Goal: Obtain resource: Download file/media

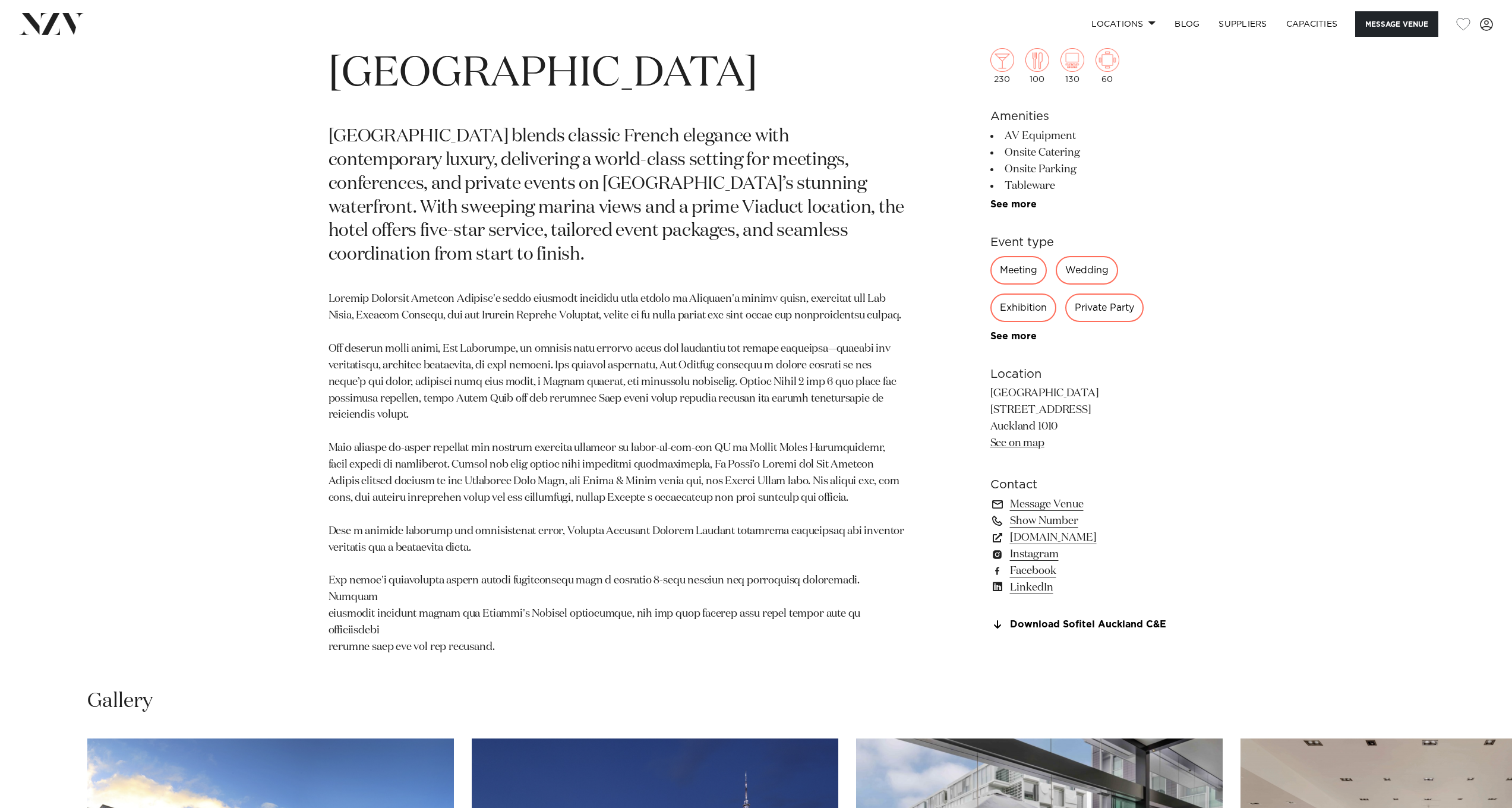
scroll to position [1023, 0]
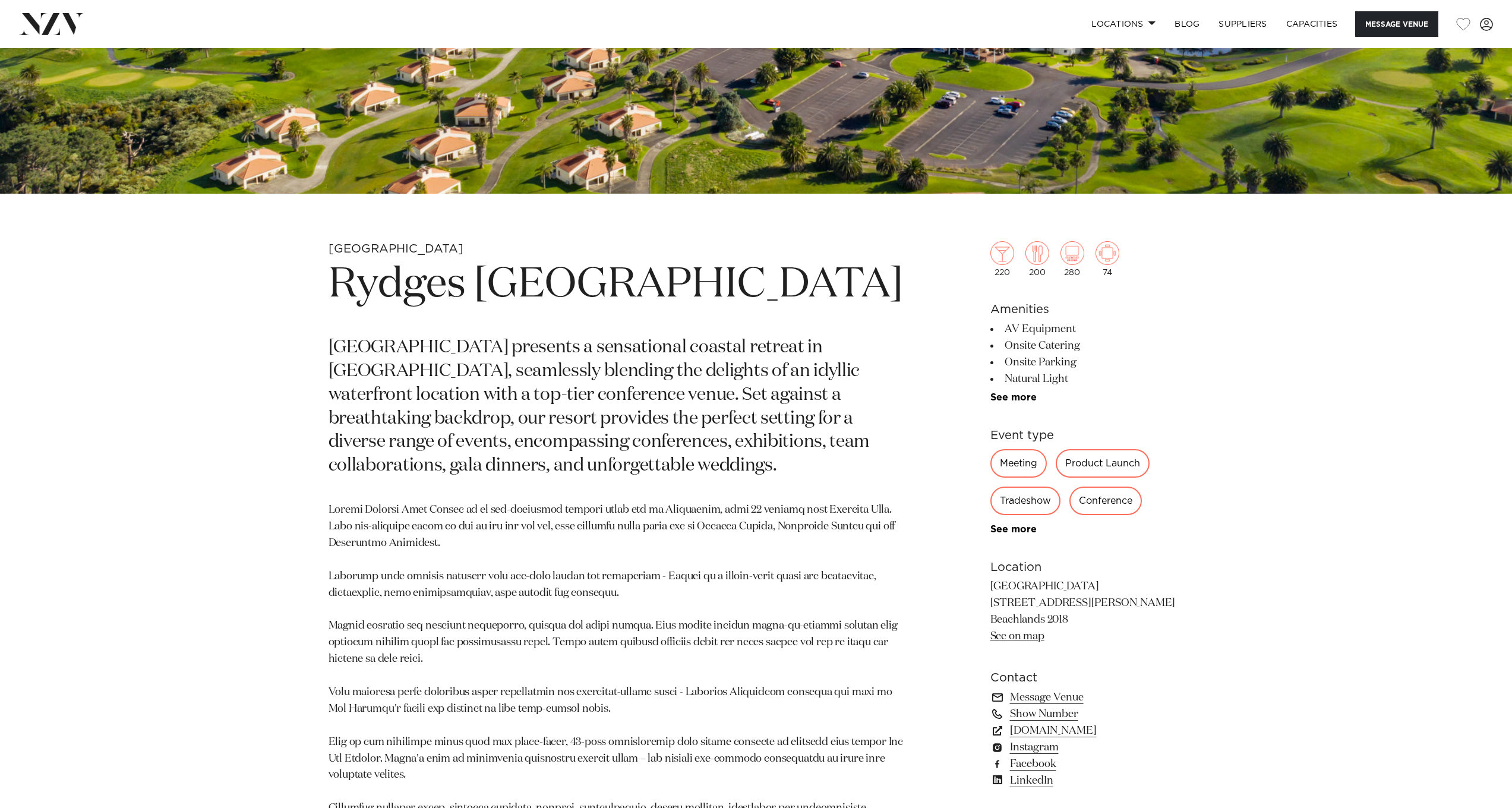
scroll to position [638, 0]
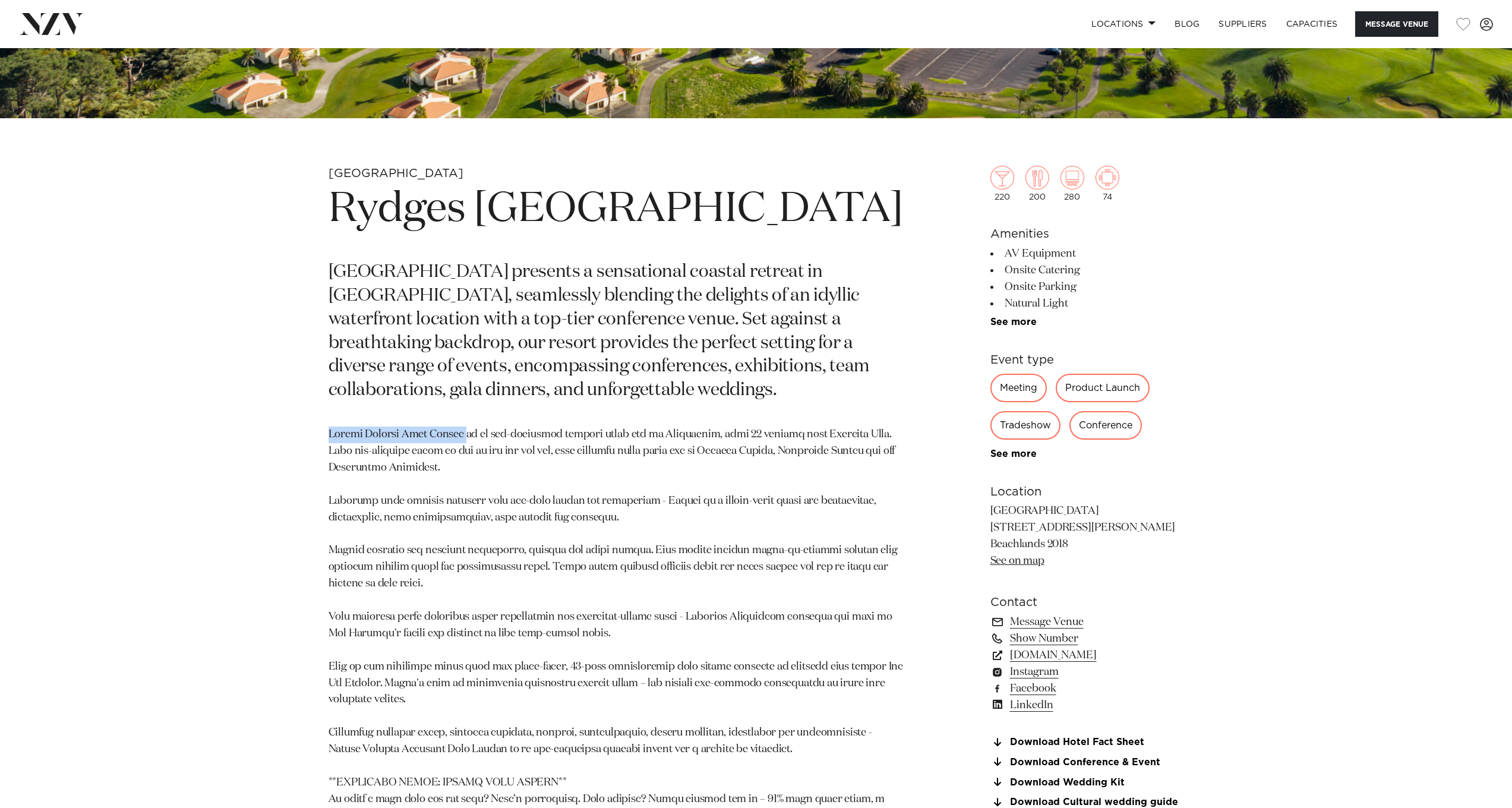
drag, startPoint x: 464, startPoint y: 485, endPoint x: 324, endPoint y: 478, distance: 140.2
click at [324, 478] on div "[GEOGRAPHIC_DATA] [GEOGRAPHIC_DATA] [GEOGRAPHIC_DATA] [GEOGRAPHIC_DATA] present…" at bounding box center [756, 593] width 1012 height 855
copy p "[GEOGRAPHIC_DATA]"
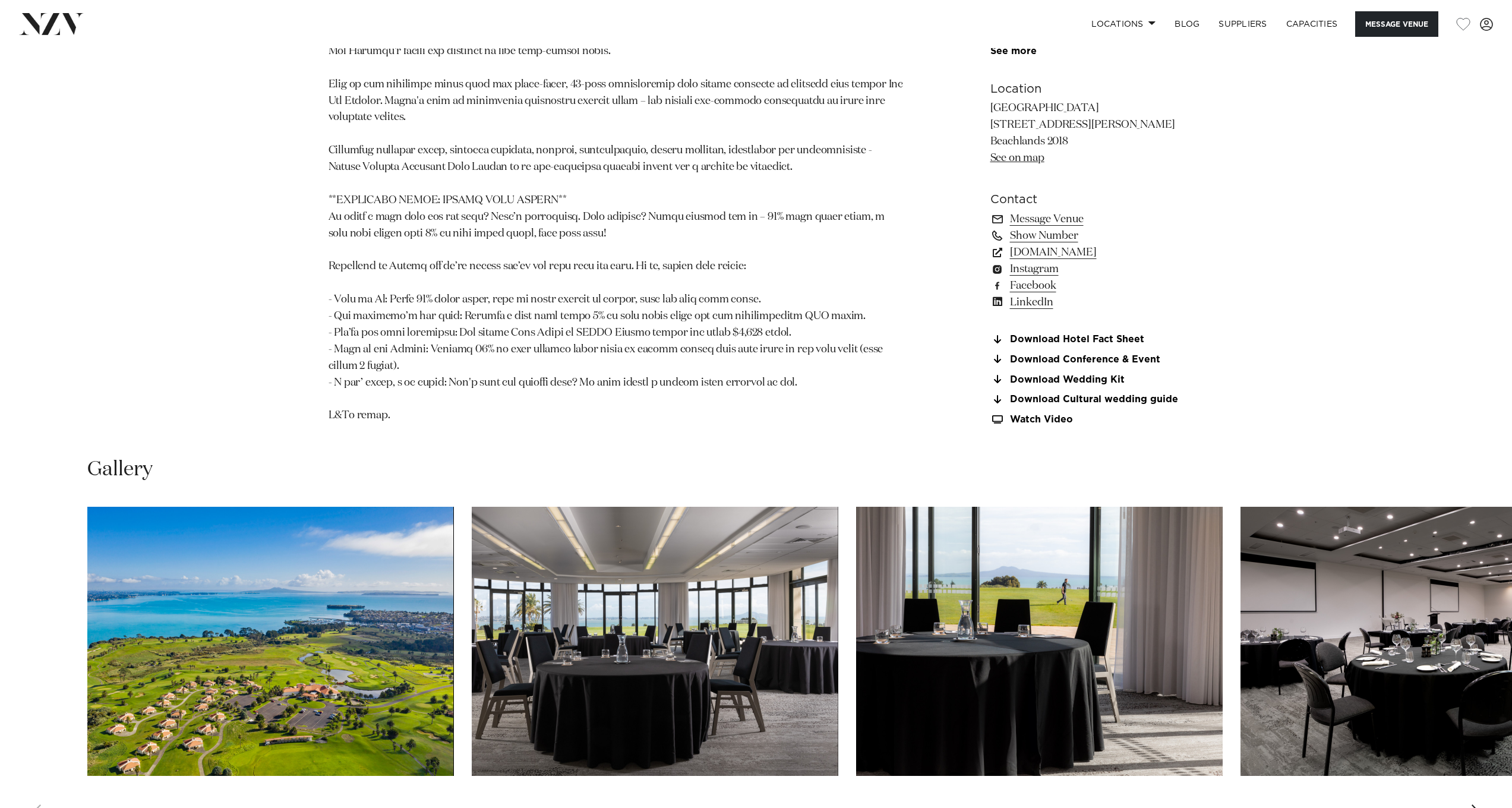
scroll to position [1333, 0]
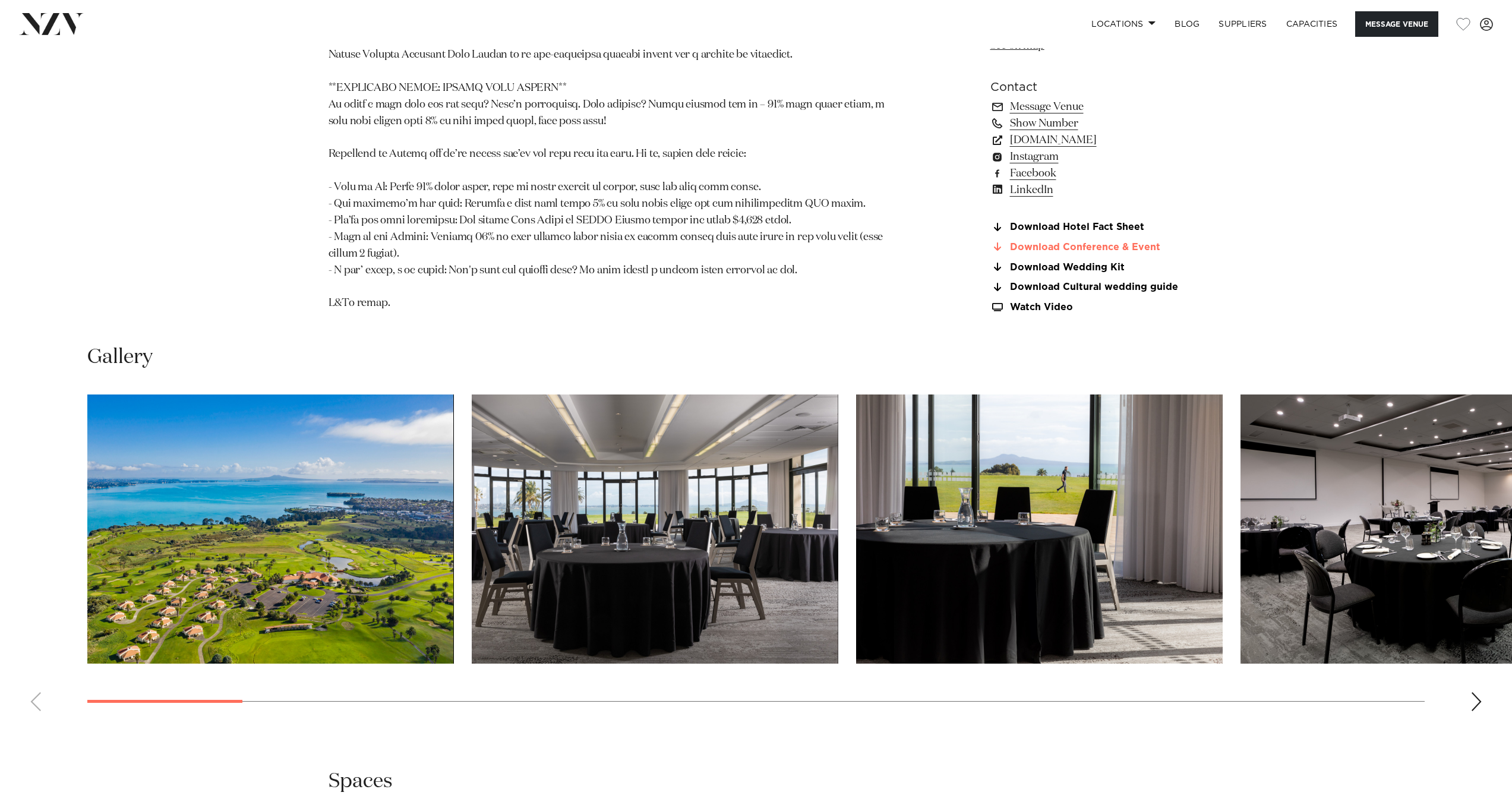
click at [1083, 253] on link "Download Conference & Event" at bounding box center [1088, 247] width 194 height 10
click at [1478, 711] on div "Next slide" at bounding box center [1477, 702] width 12 height 19
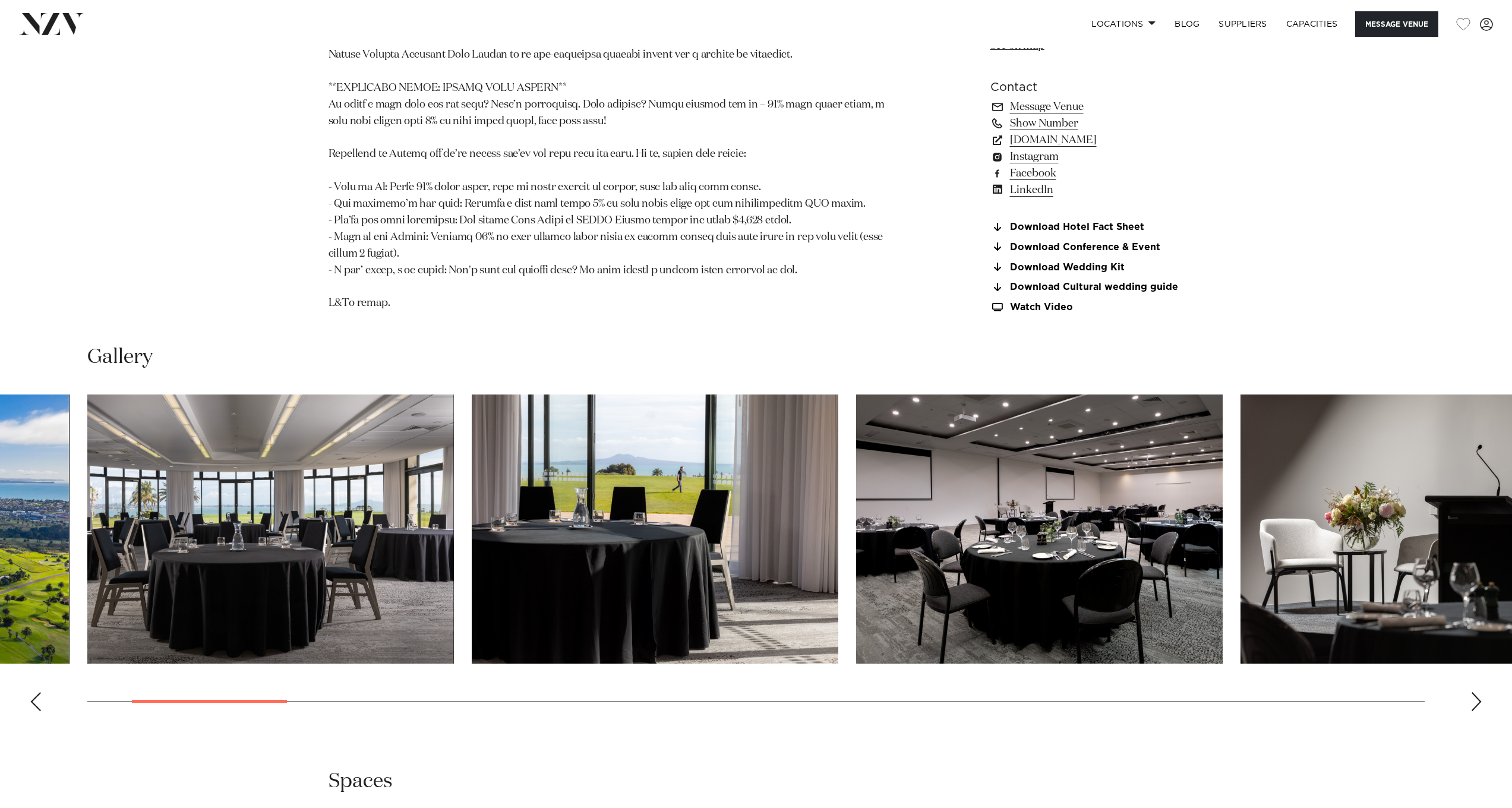
click at [1477, 711] on div "Next slide" at bounding box center [1477, 702] width 12 height 19
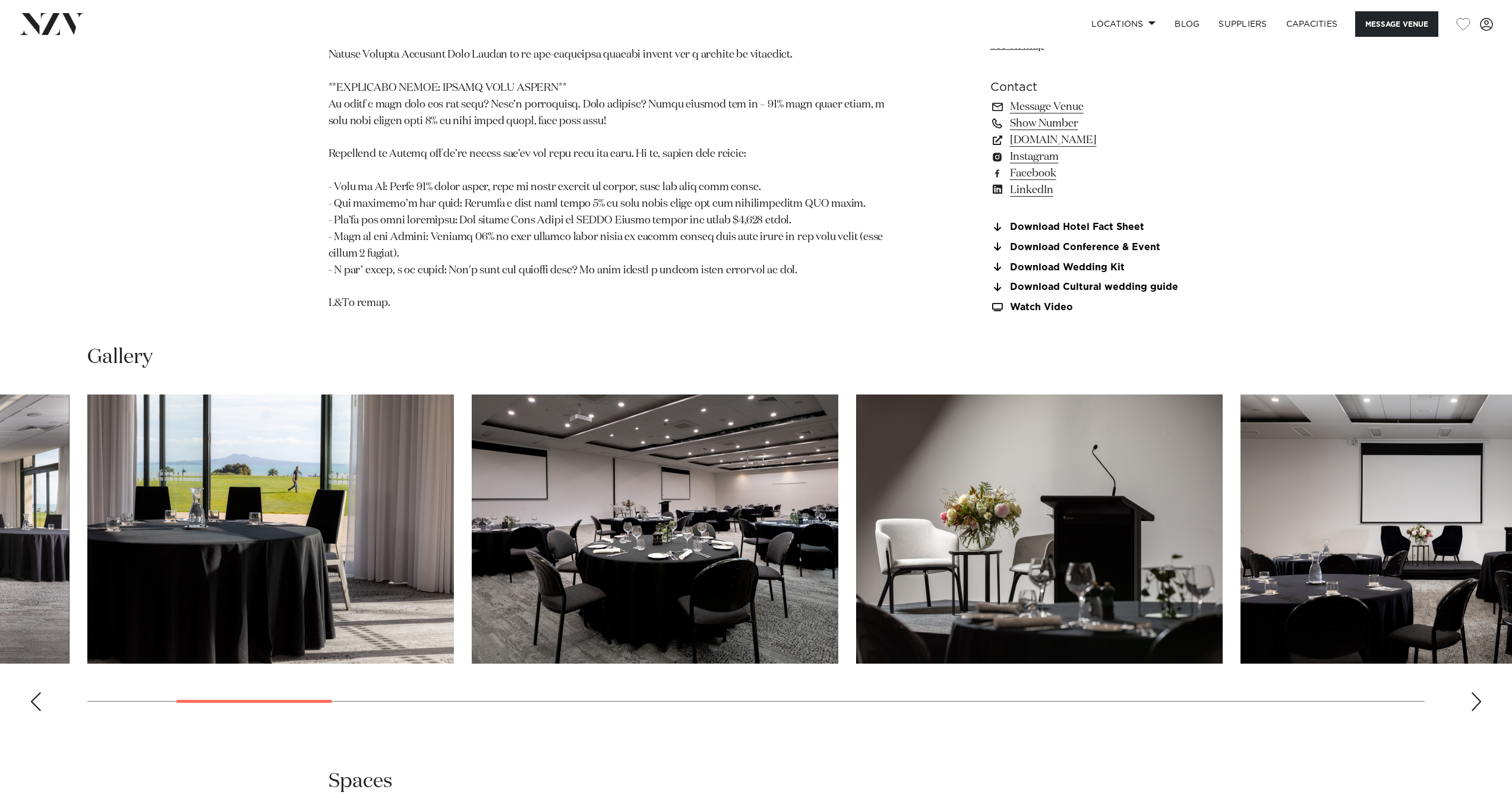
click at [1477, 711] on div "Next slide" at bounding box center [1477, 702] width 12 height 19
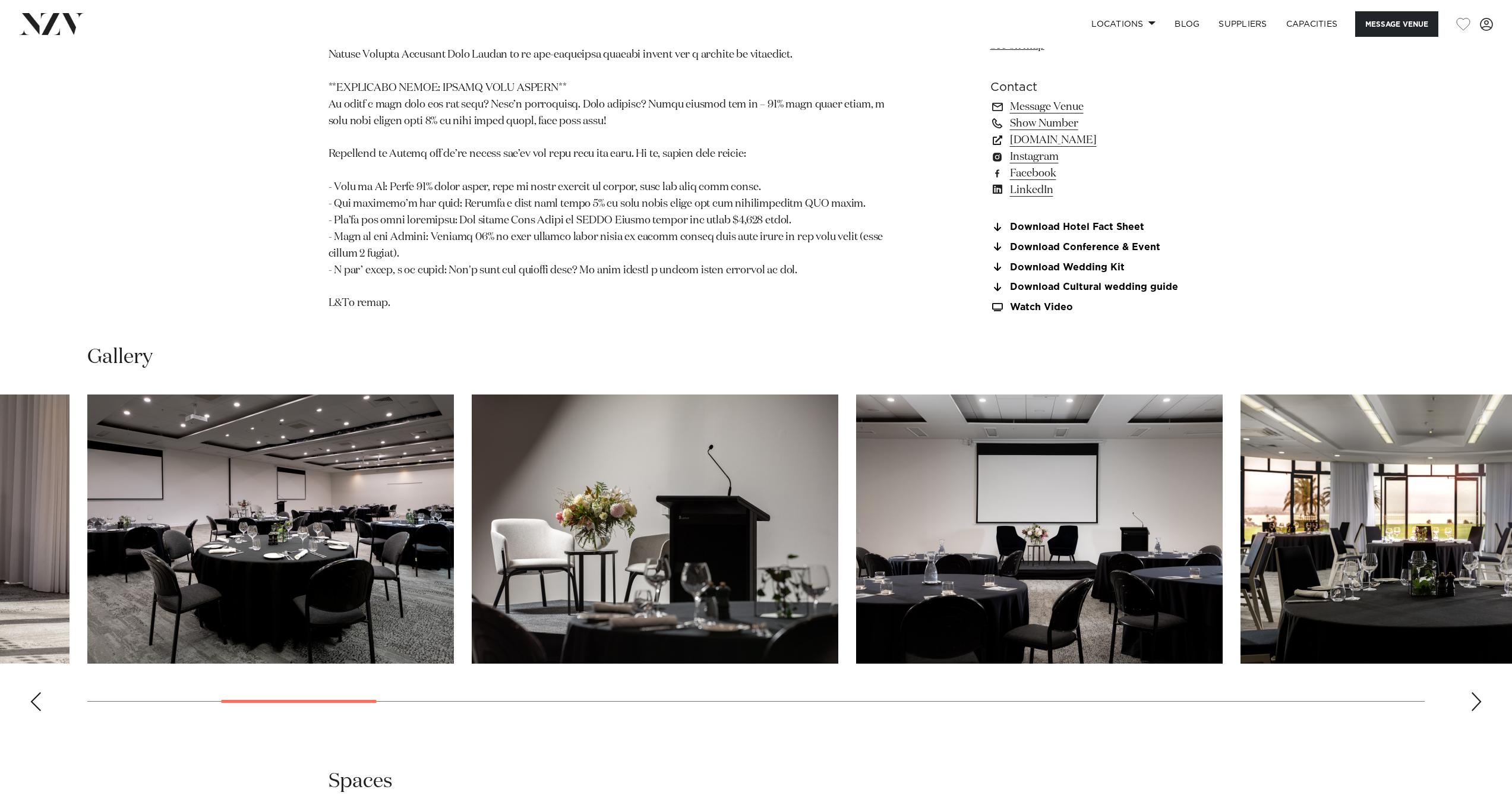
click at [1469, 721] on swiper-container at bounding box center [756, 557] width 1512 height 326
click at [1483, 721] on swiper-container at bounding box center [756, 557] width 1512 height 326
click at [1478, 711] on div "Next slide" at bounding box center [1477, 702] width 12 height 19
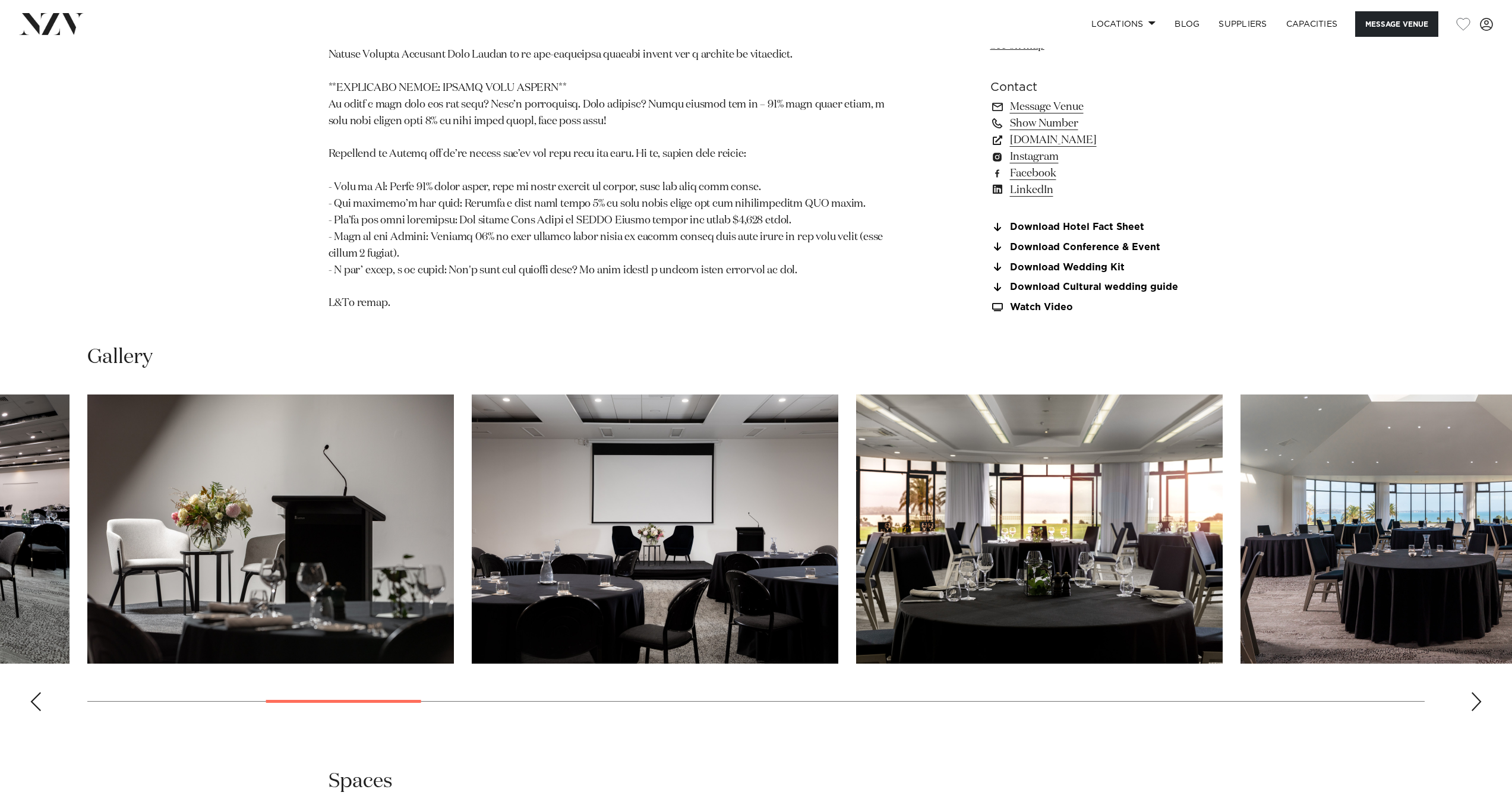
click at [1478, 711] on div "Next slide" at bounding box center [1477, 702] width 12 height 19
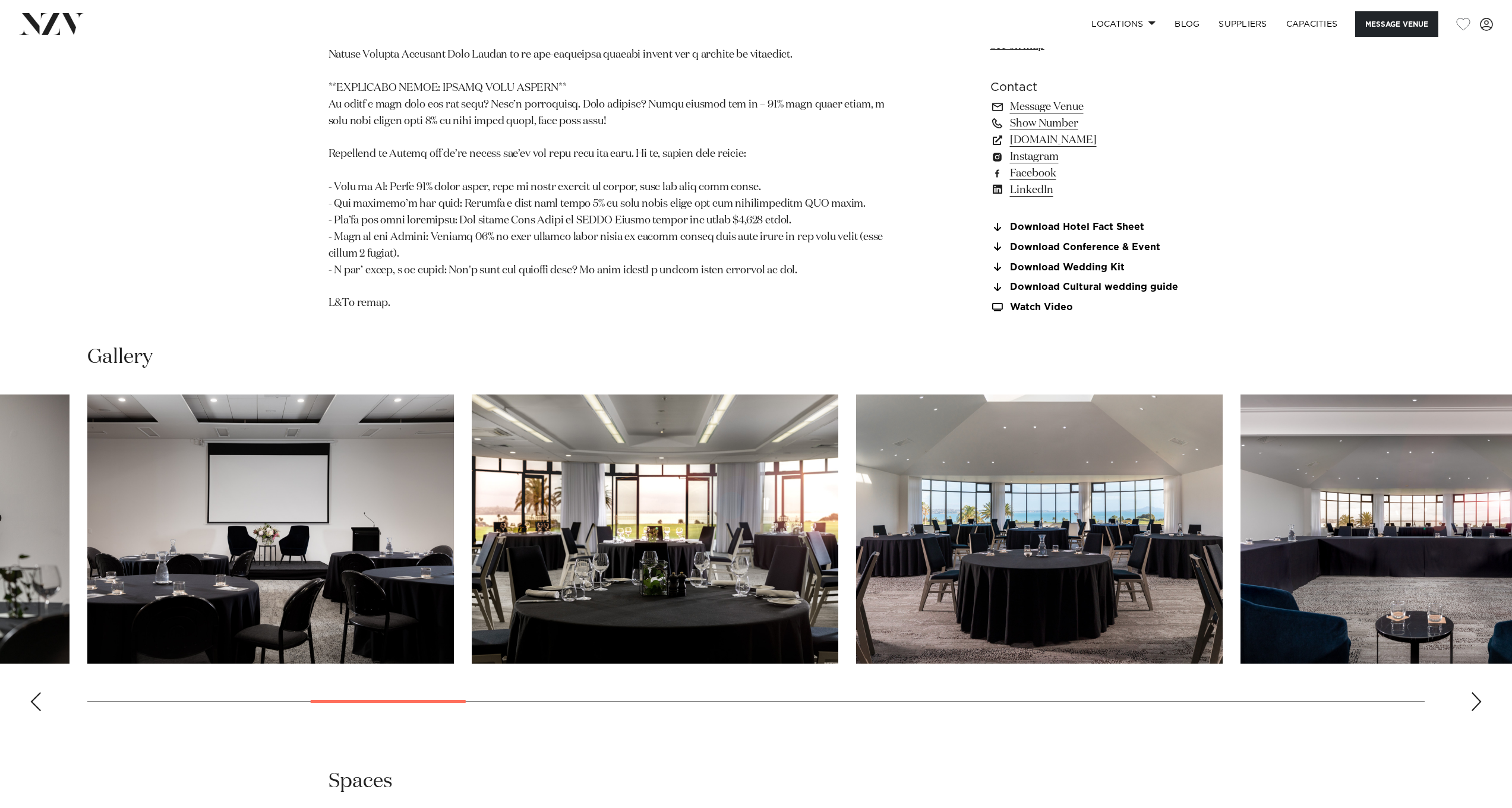
click at [1478, 711] on div "Next slide" at bounding box center [1477, 702] width 12 height 19
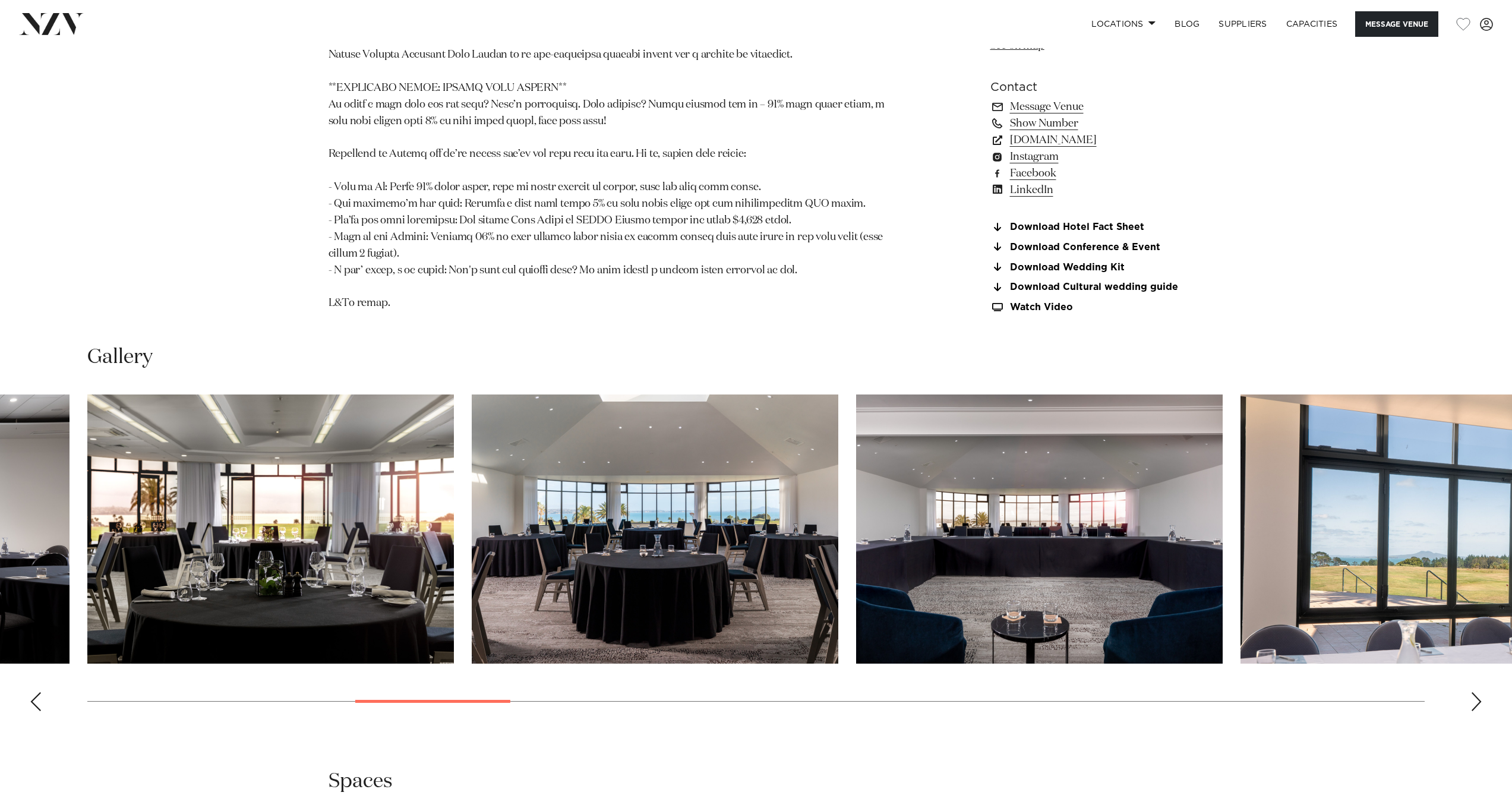
click at [1483, 721] on swiper-container at bounding box center [756, 557] width 1512 height 326
click at [1472, 711] on div "Next slide" at bounding box center [1477, 702] width 12 height 19
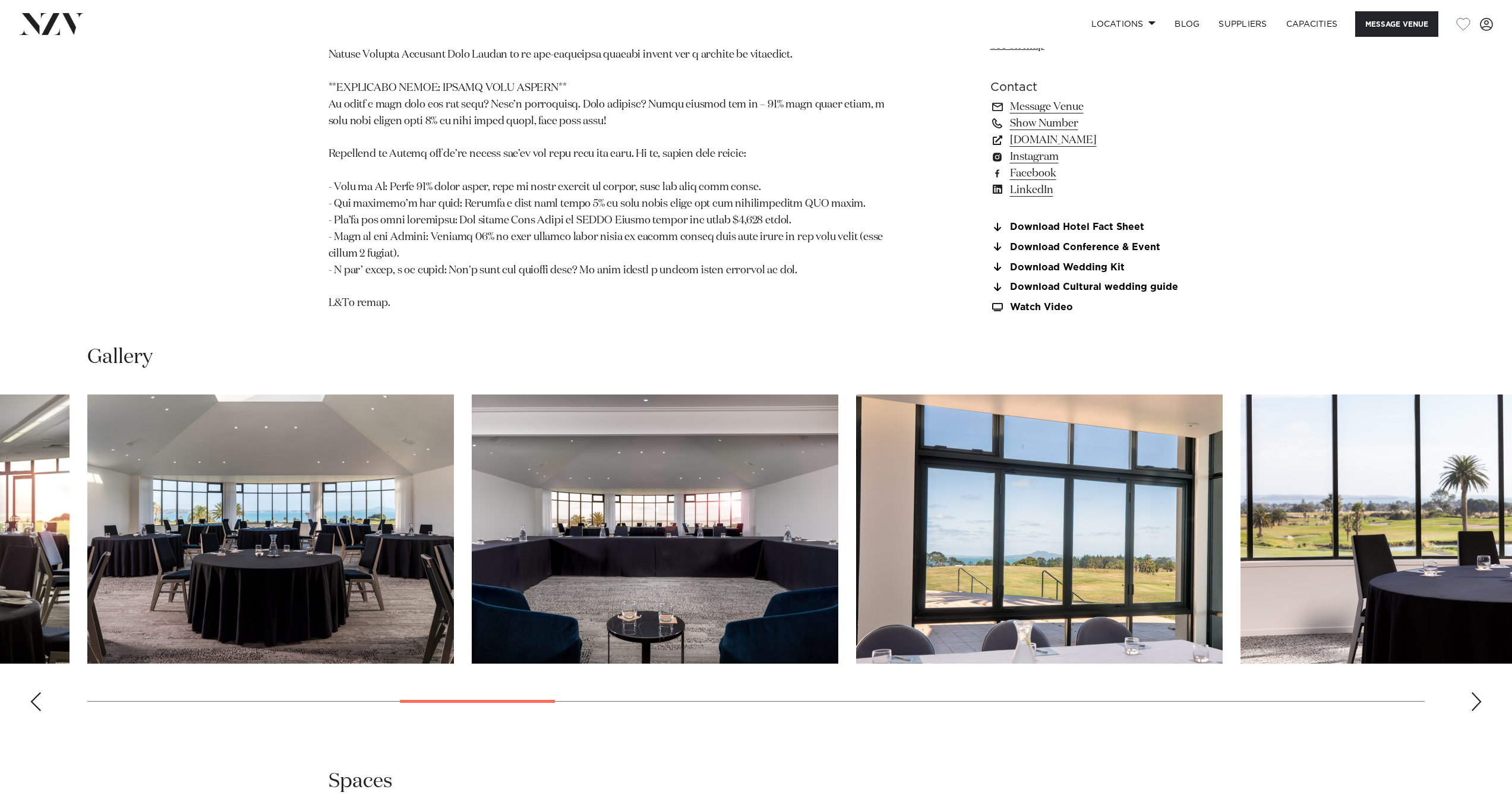
click at [1472, 711] on div "Next slide" at bounding box center [1477, 702] width 12 height 19
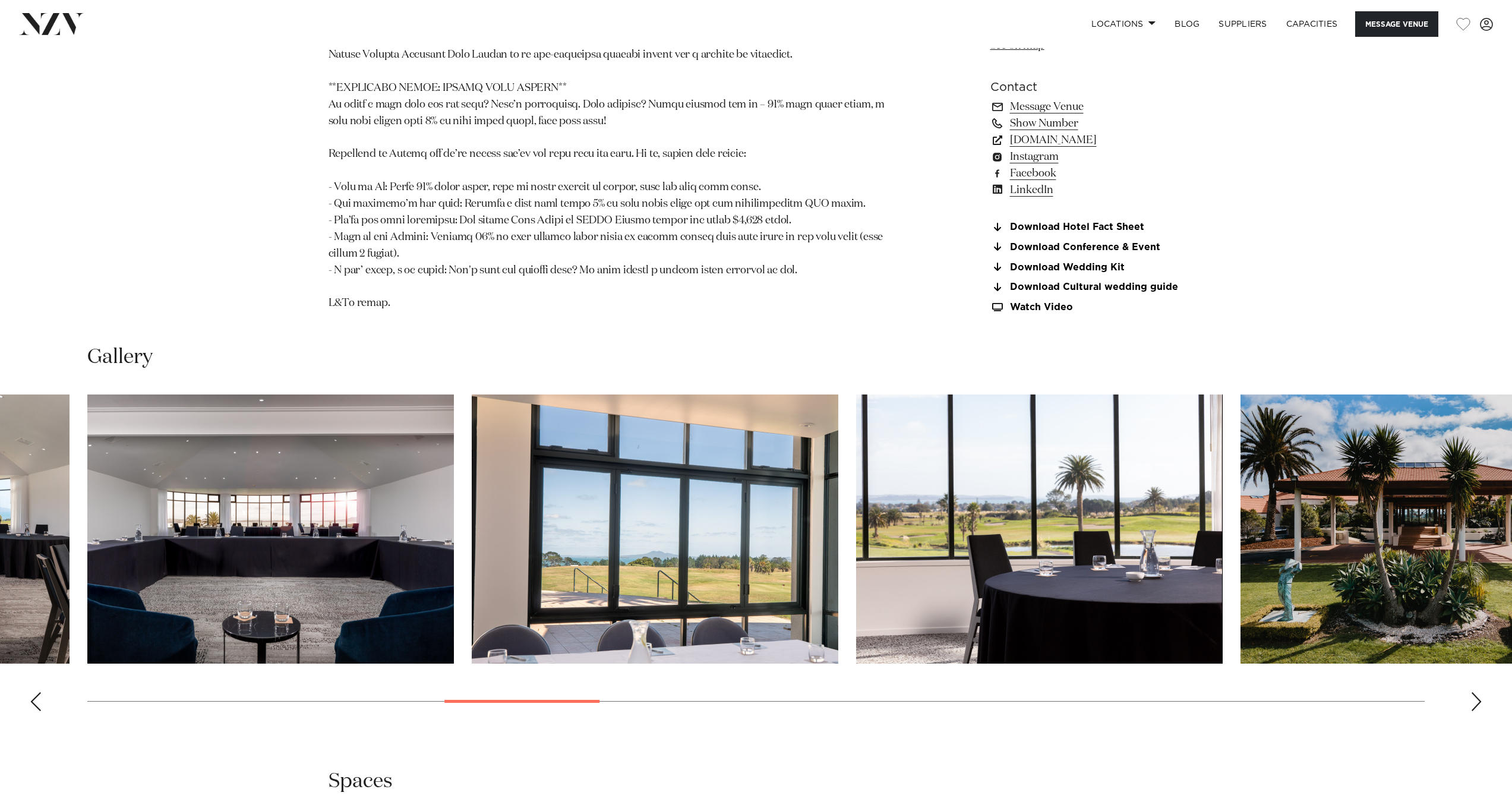
click at [1472, 711] on div "Next slide" at bounding box center [1477, 702] width 12 height 19
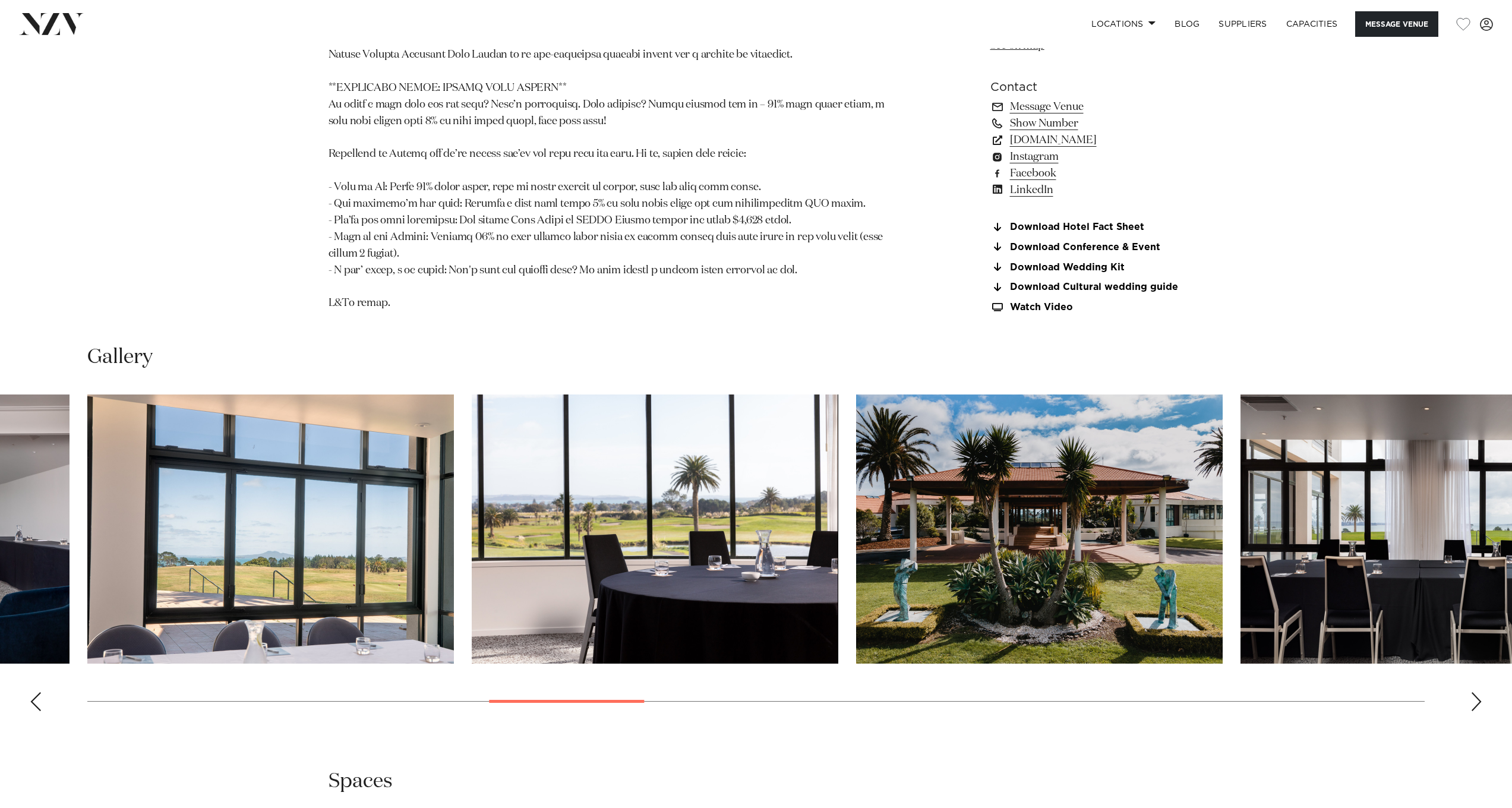
click at [1472, 711] on div "Next slide" at bounding box center [1477, 702] width 12 height 19
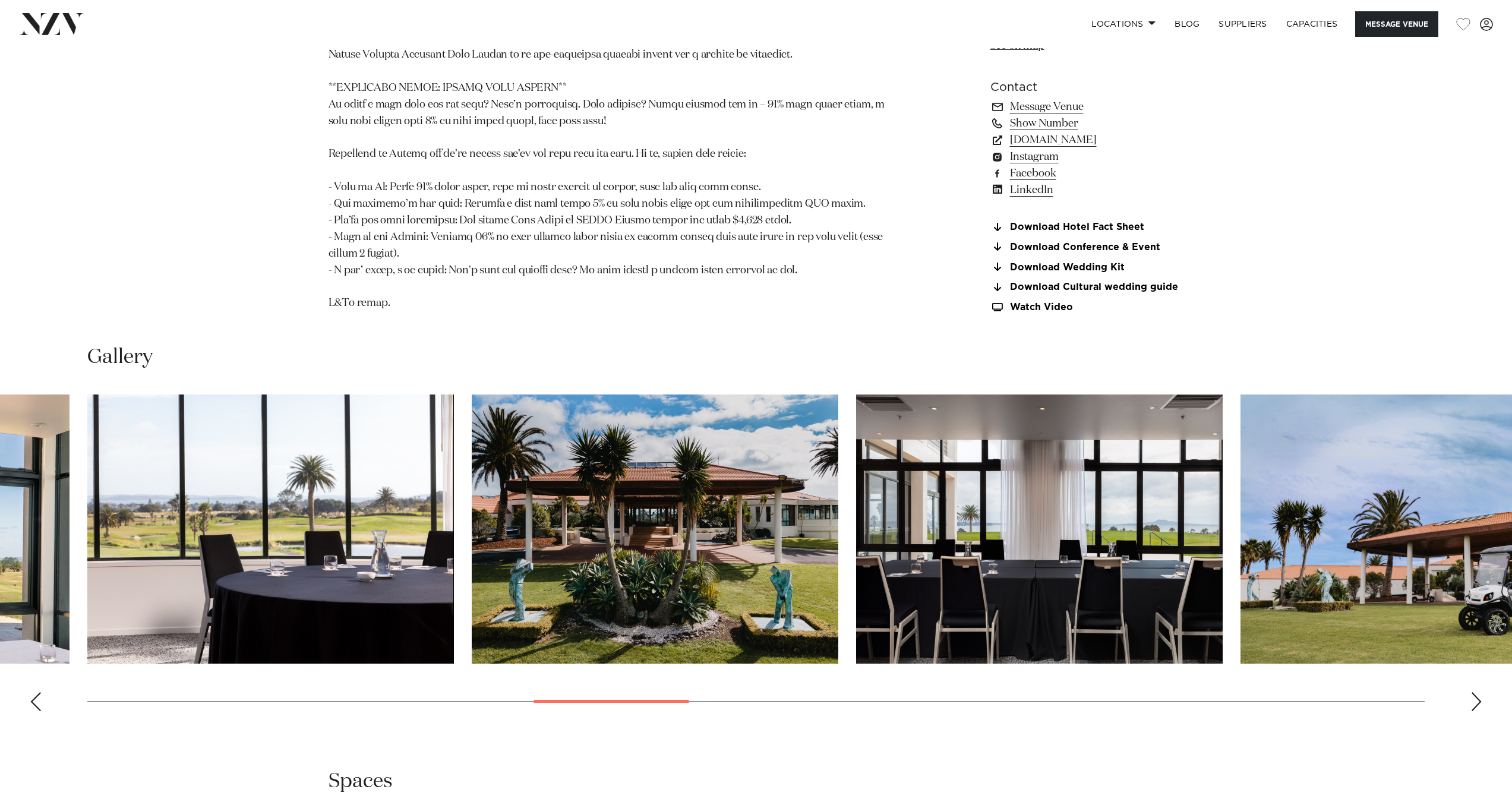
click at [1472, 711] on div "Next slide" at bounding box center [1477, 702] width 12 height 19
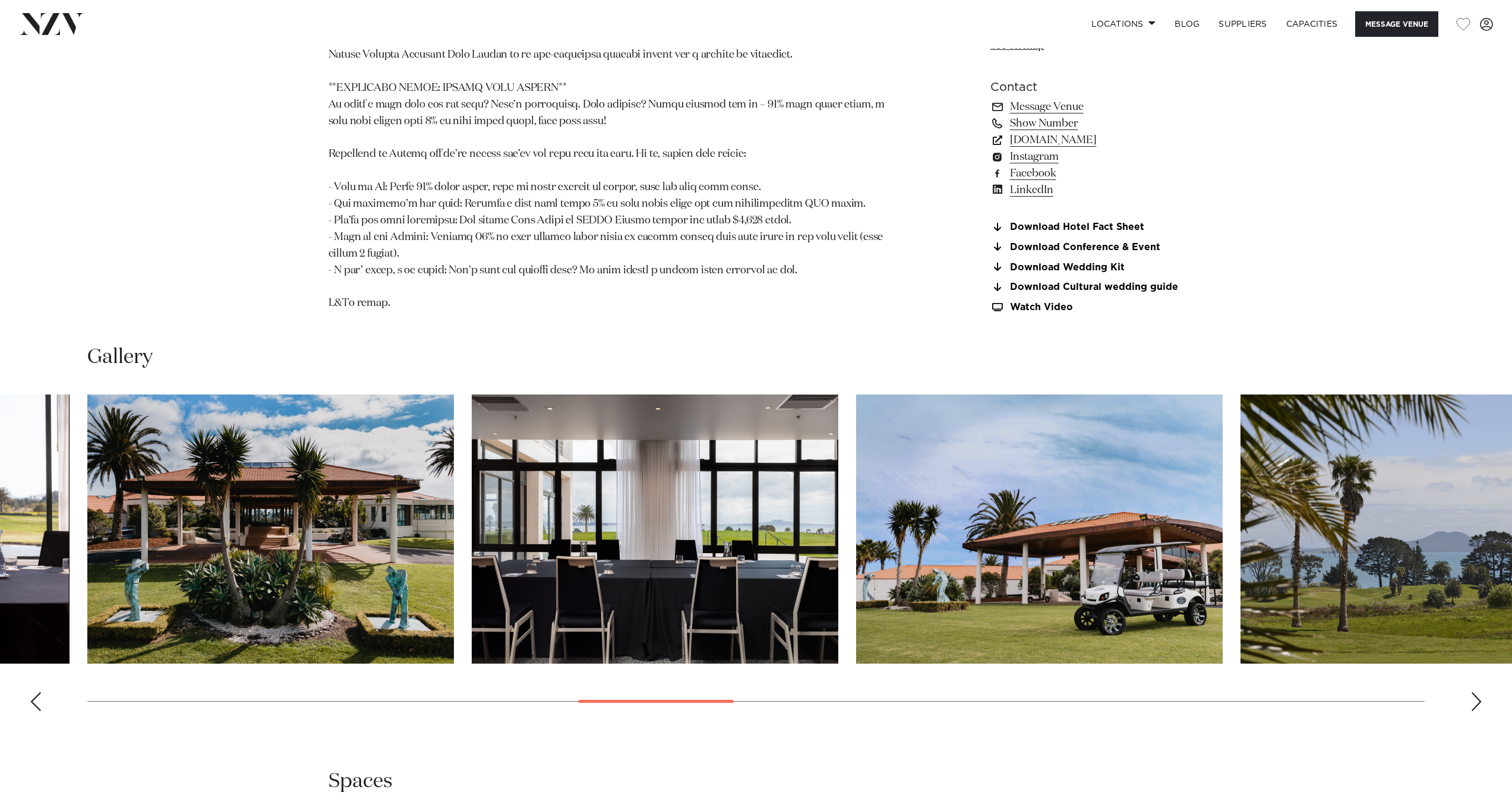
click at [1472, 711] on div "Next slide" at bounding box center [1477, 702] width 12 height 19
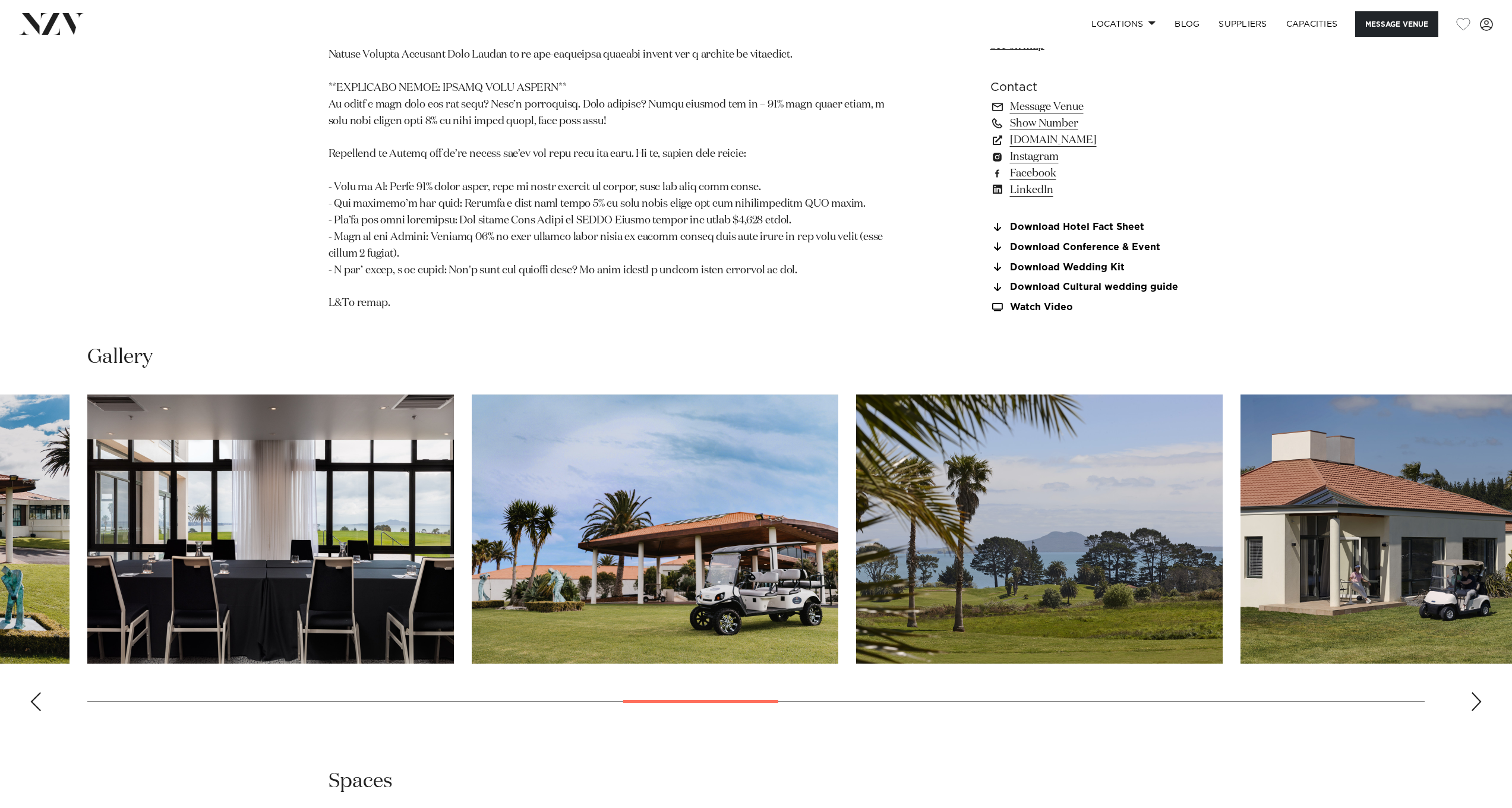
click at [1472, 711] on div "Next slide" at bounding box center [1477, 702] width 12 height 19
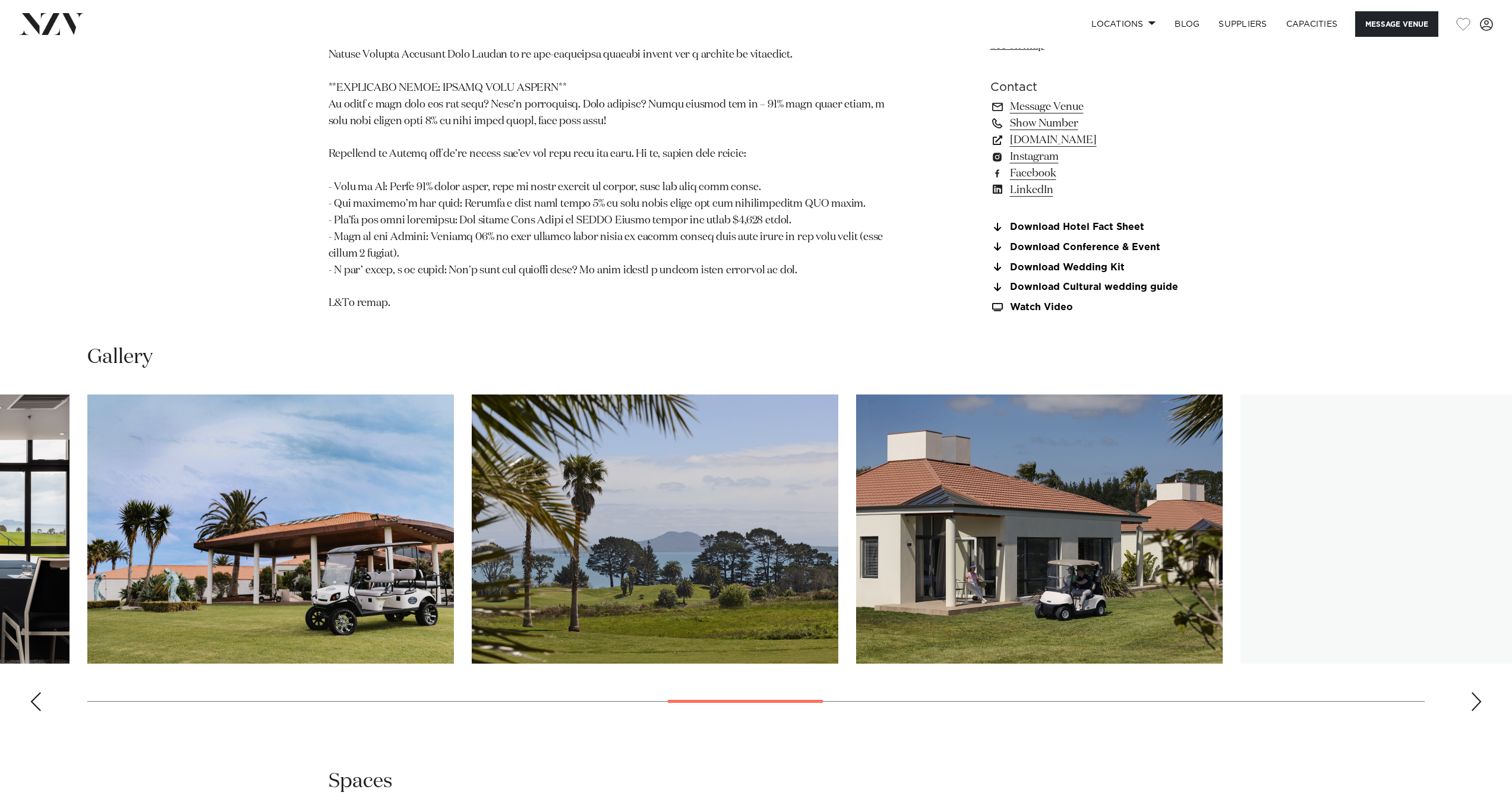
click at [1472, 711] on div "Next slide" at bounding box center [1477, 702] width 12 height 19
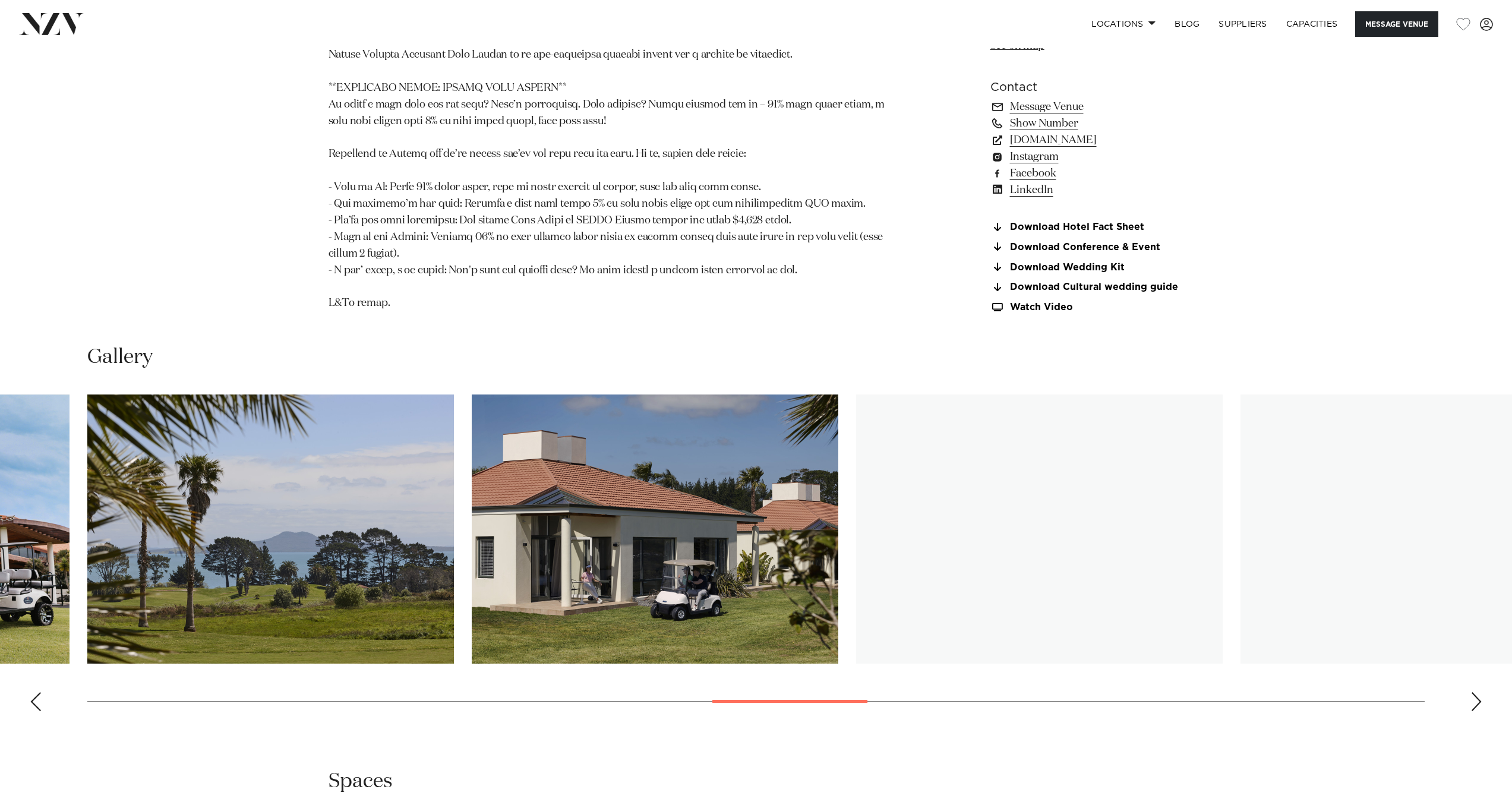
click at [1472, 711] on div "Next slide" at bounding box center [1477, 702] width 12 height 19
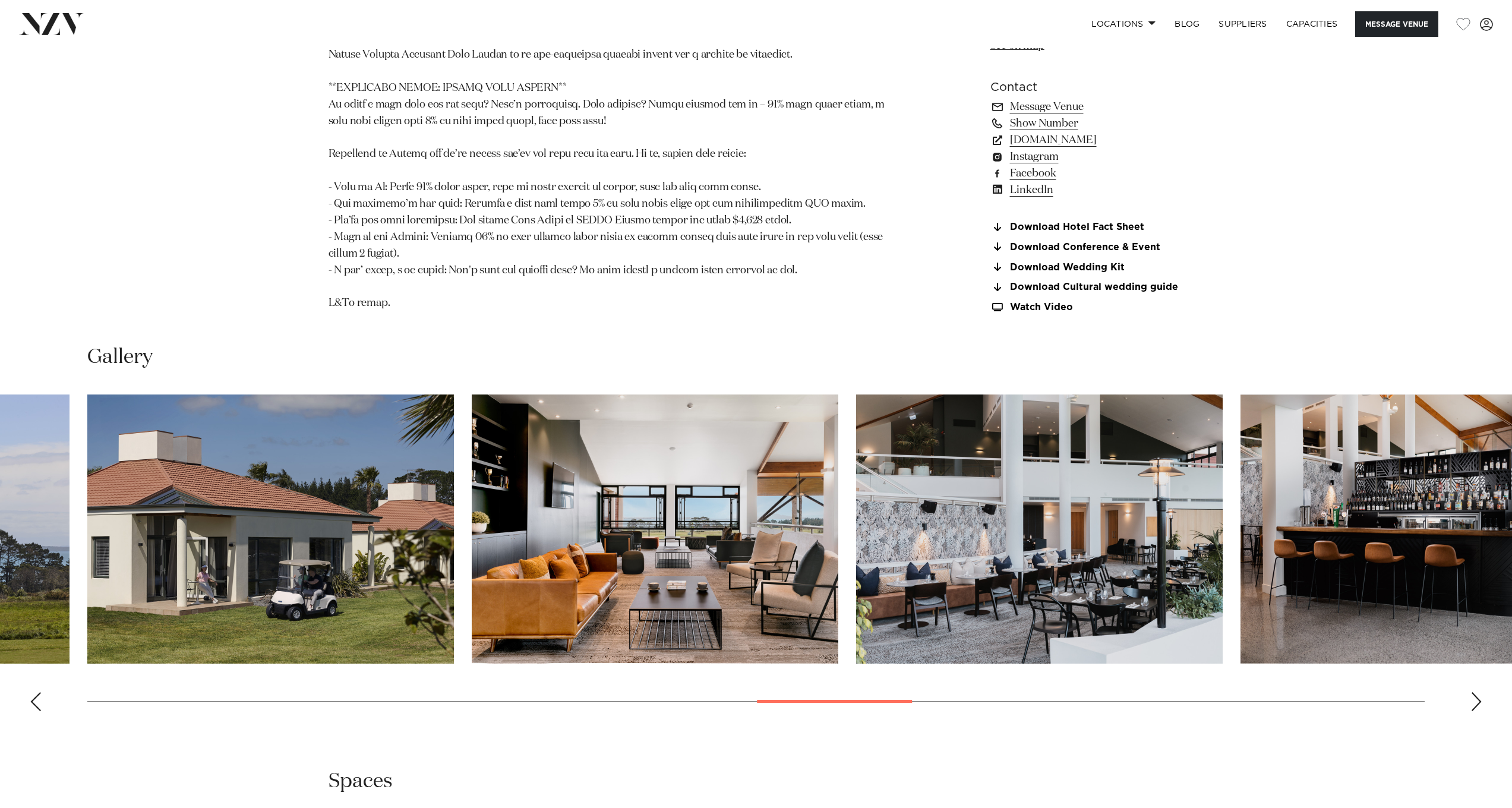
click at [1472, 711] on div "Next slide" at bounding box center [1477, 702] width 12 height 19
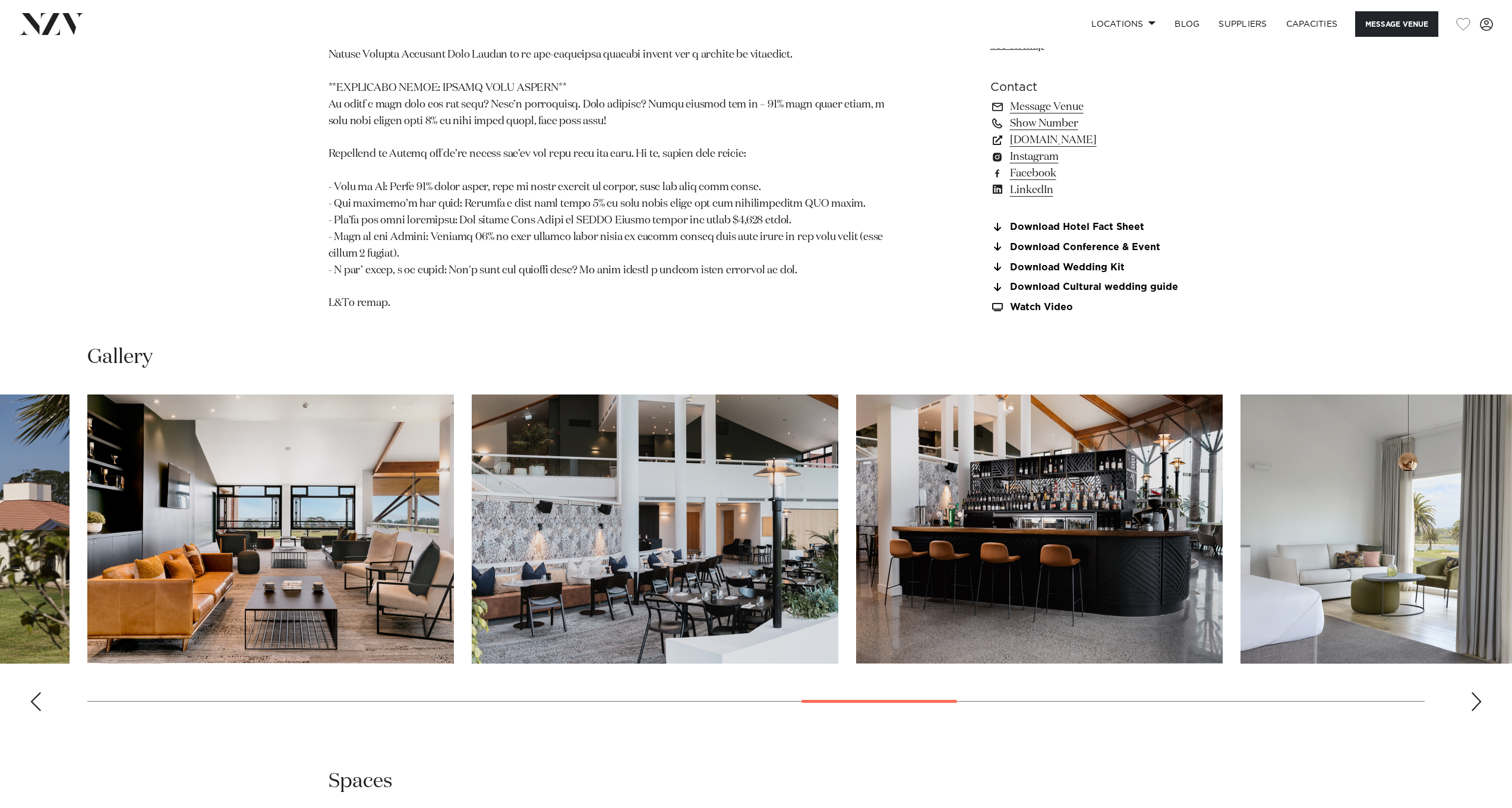
click at [1472, 711] on div "Next slide" at bounding box center [1477, 702] width 12 height 19
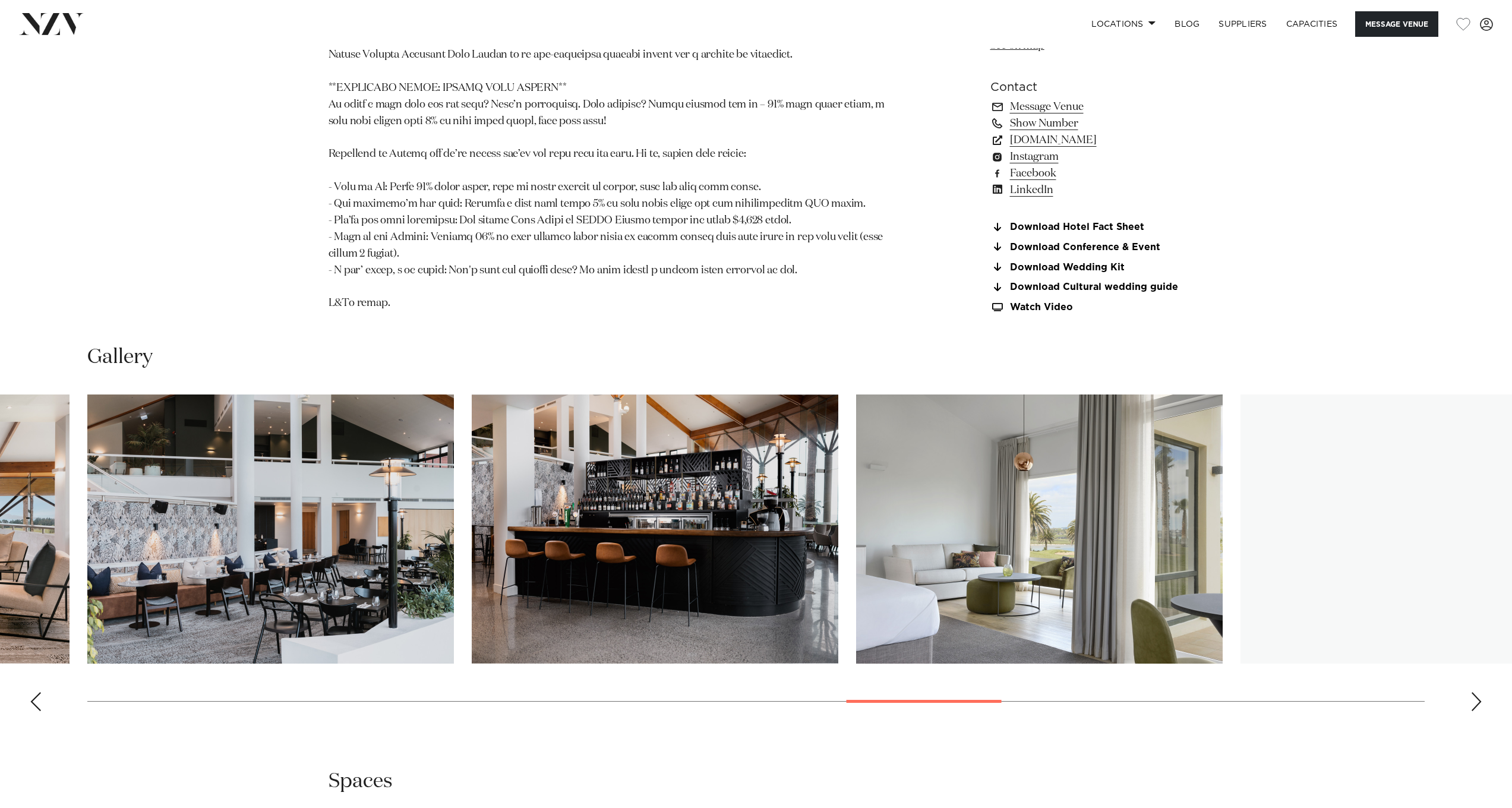
click at [1472, 711] on div "Next slide" at bounding box center [1477, 702] width 12 height 19
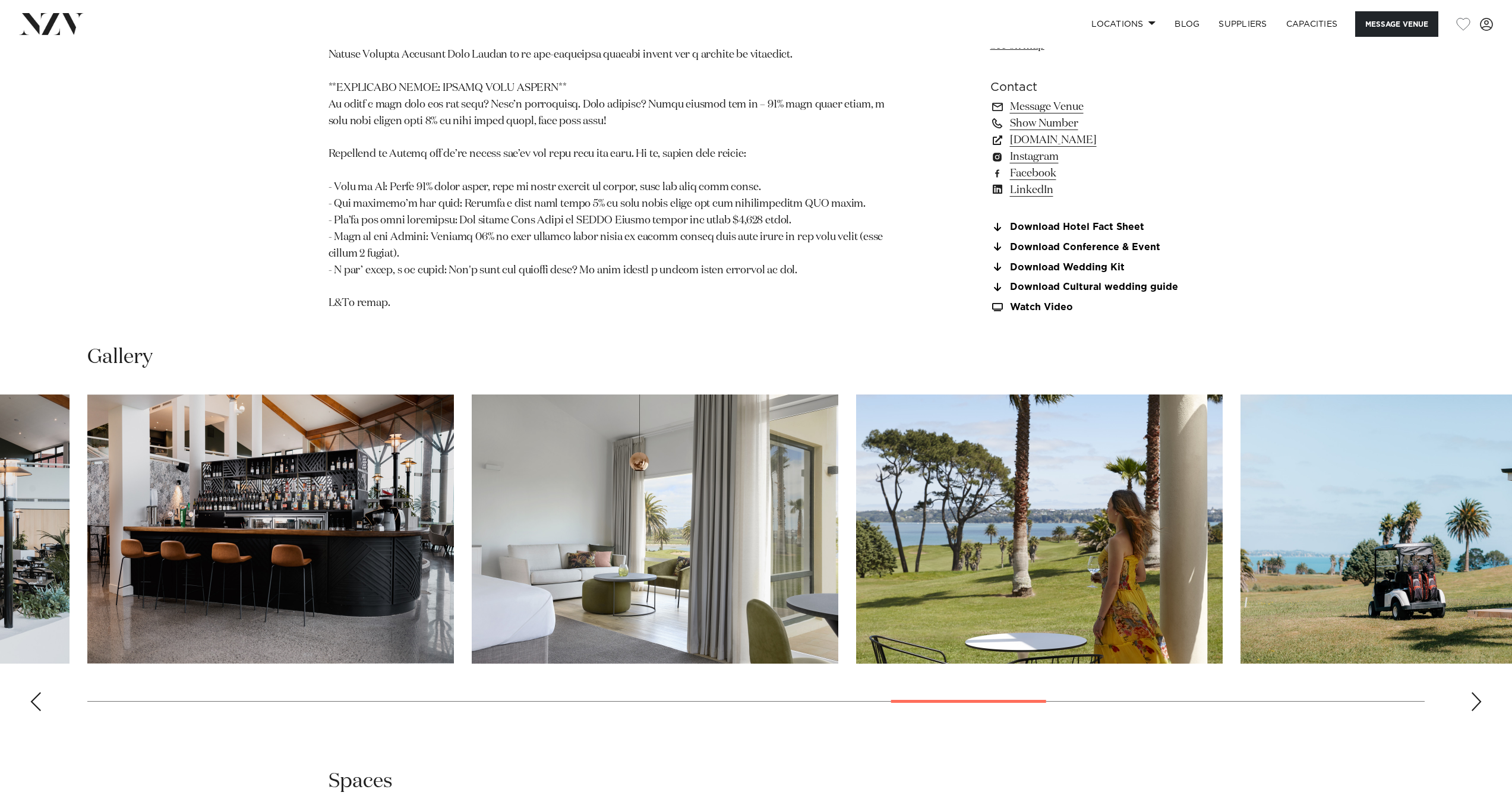
click at [1472, 711] on div "Next slide" at bounding box center [1477, 702] width 12 height 19
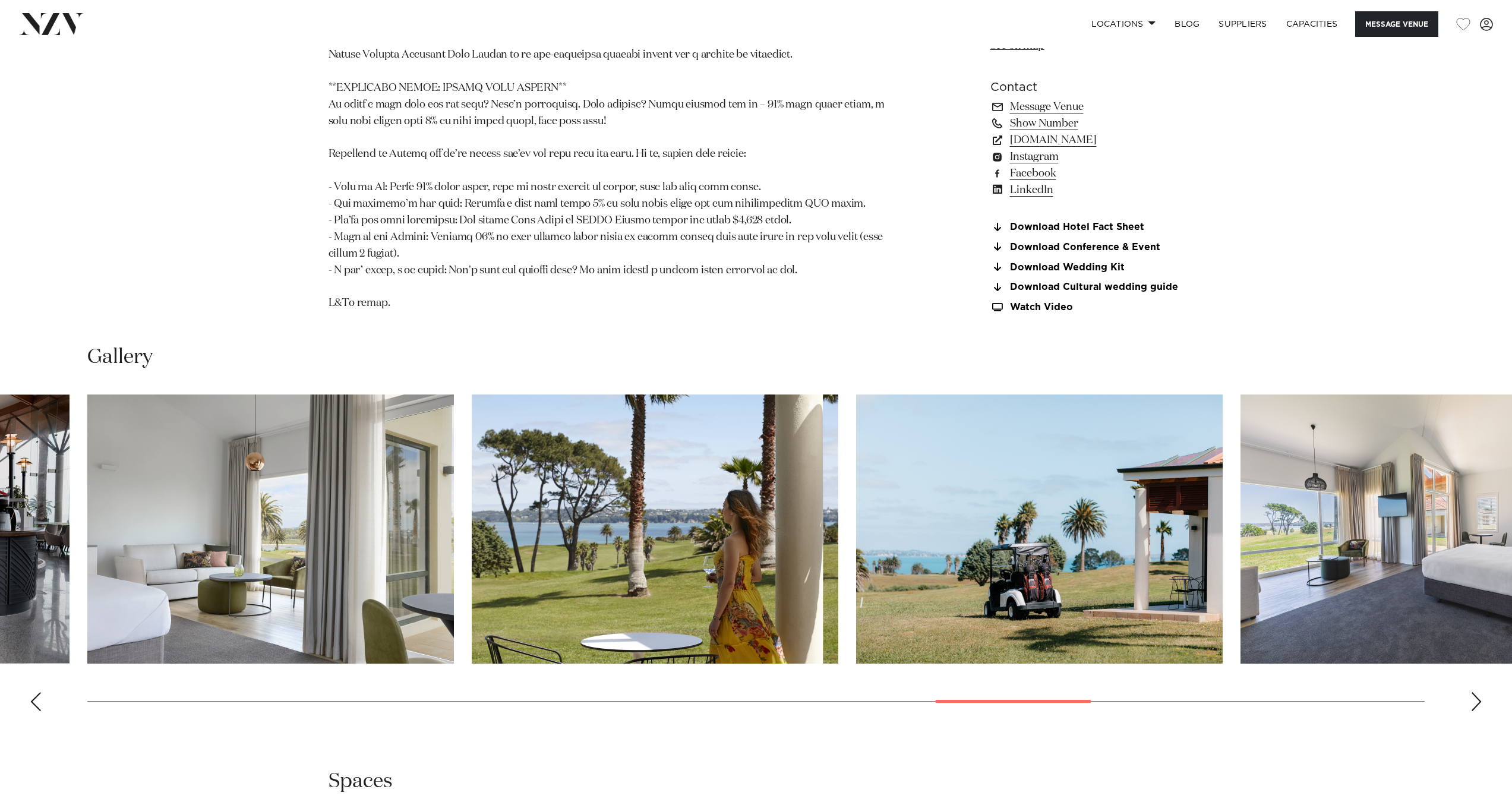
click at [1472, 711] on div "Next slide" at bounding box center [1477, 702] width 12 height 19
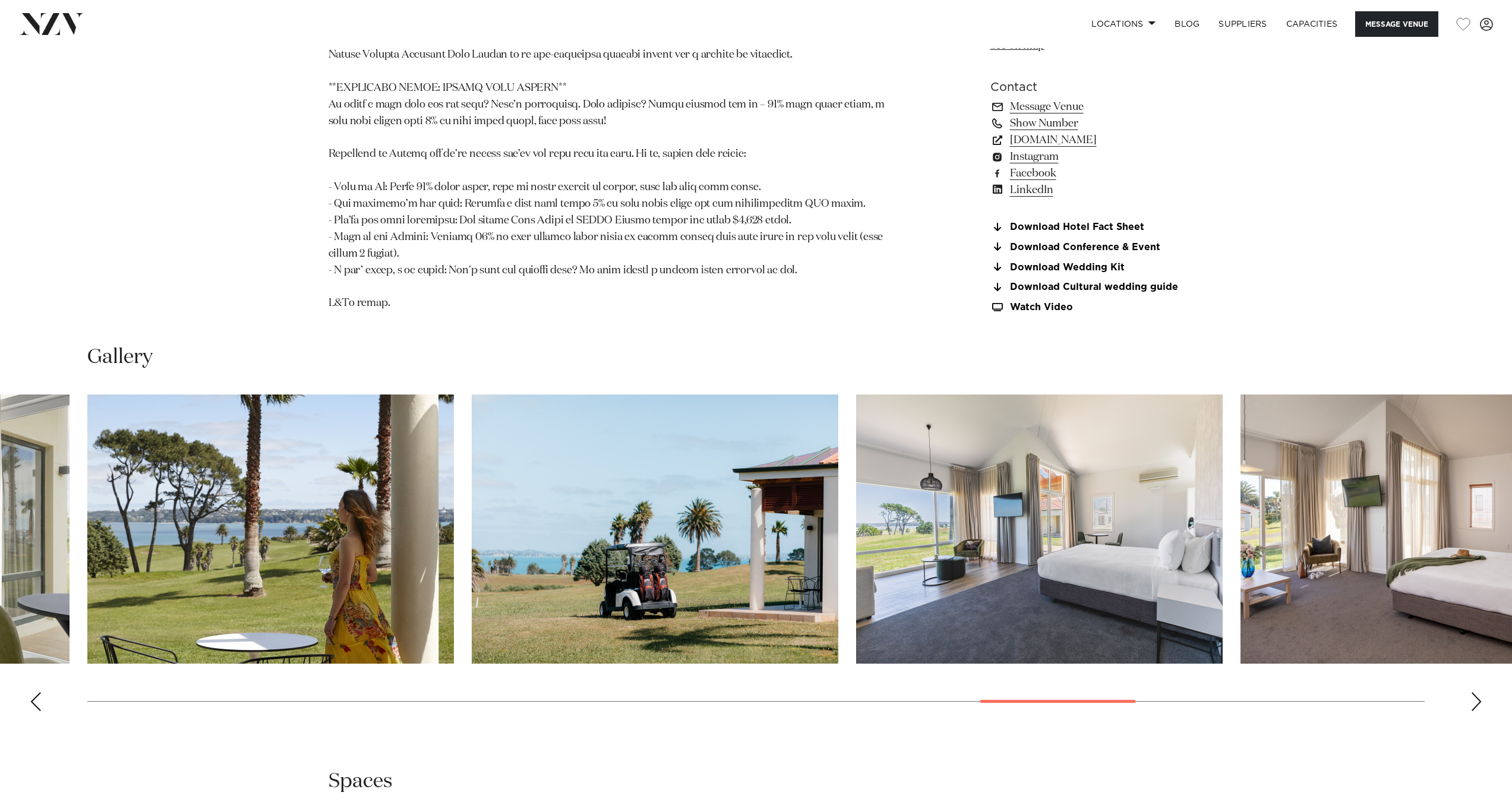
click at [1472, 711] on div "Next slide" at bounding box center [1477, 702] width 12 height 19
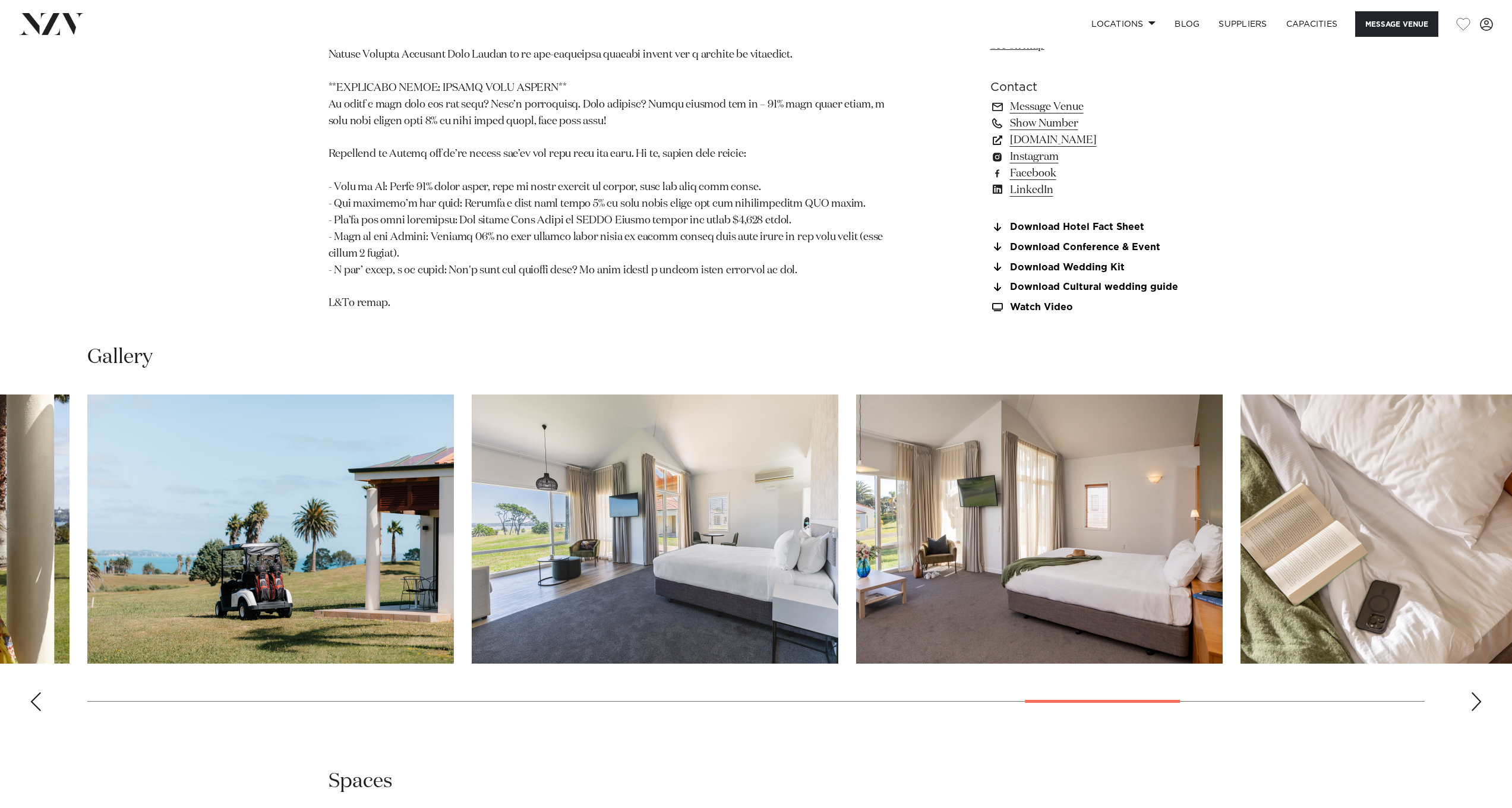
click at [1472, 711] on div "Next slide" at bounding box center [1477, 702] width 12 height 19
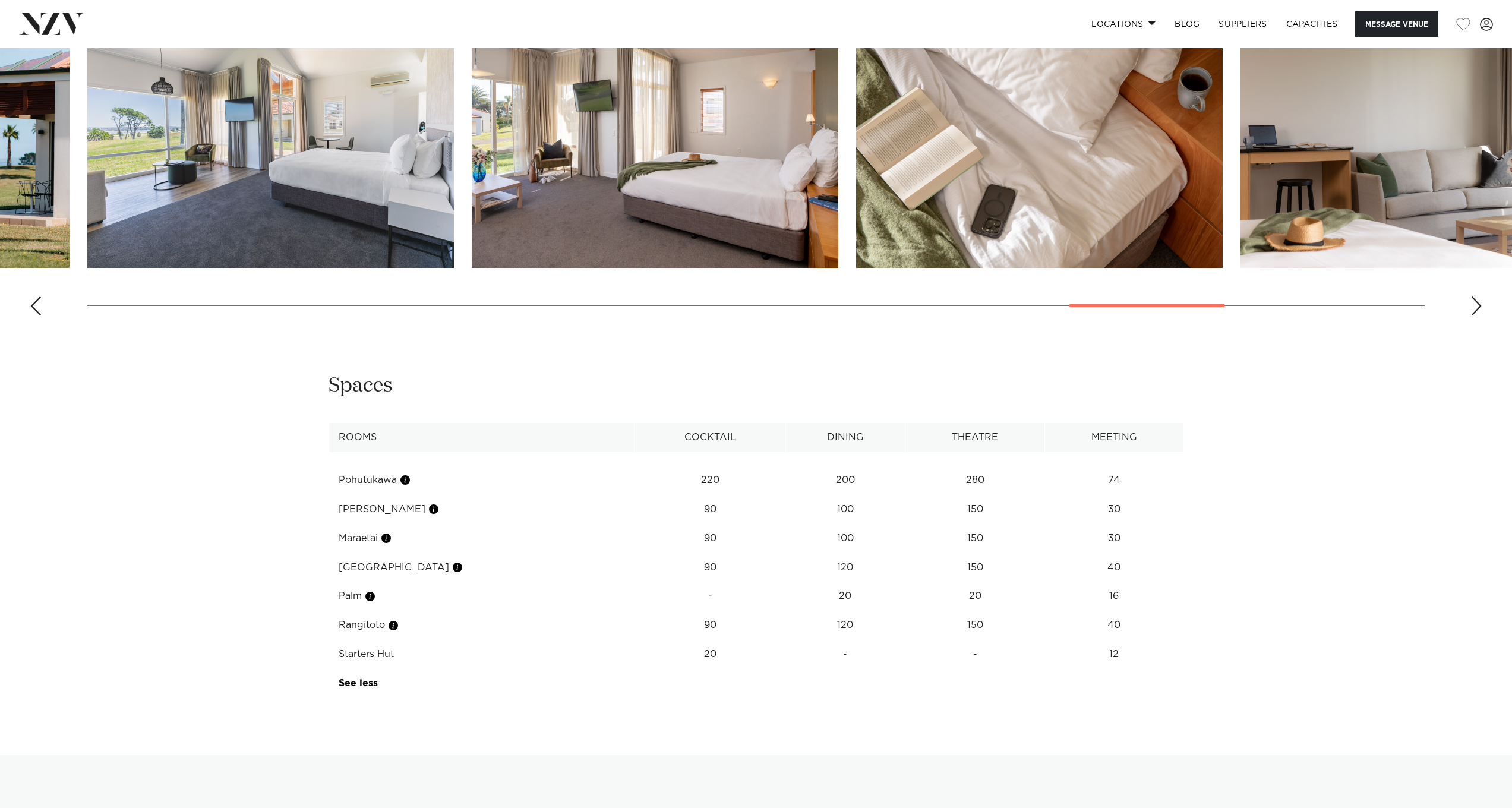
scroll to position [1731, 0]
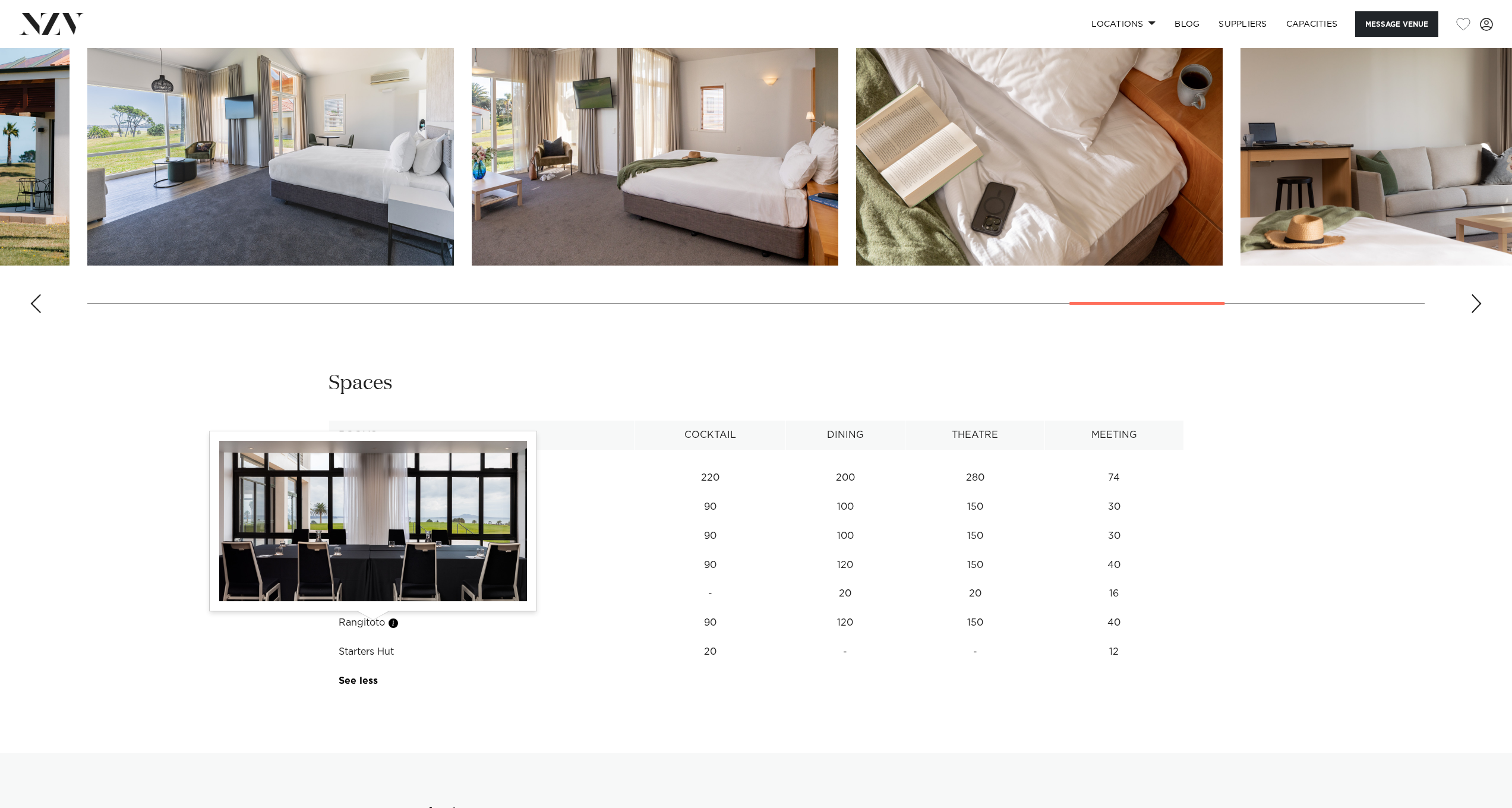
click at [369, 600] on button "button" at bounding box center [370, 594] width 12 height 12
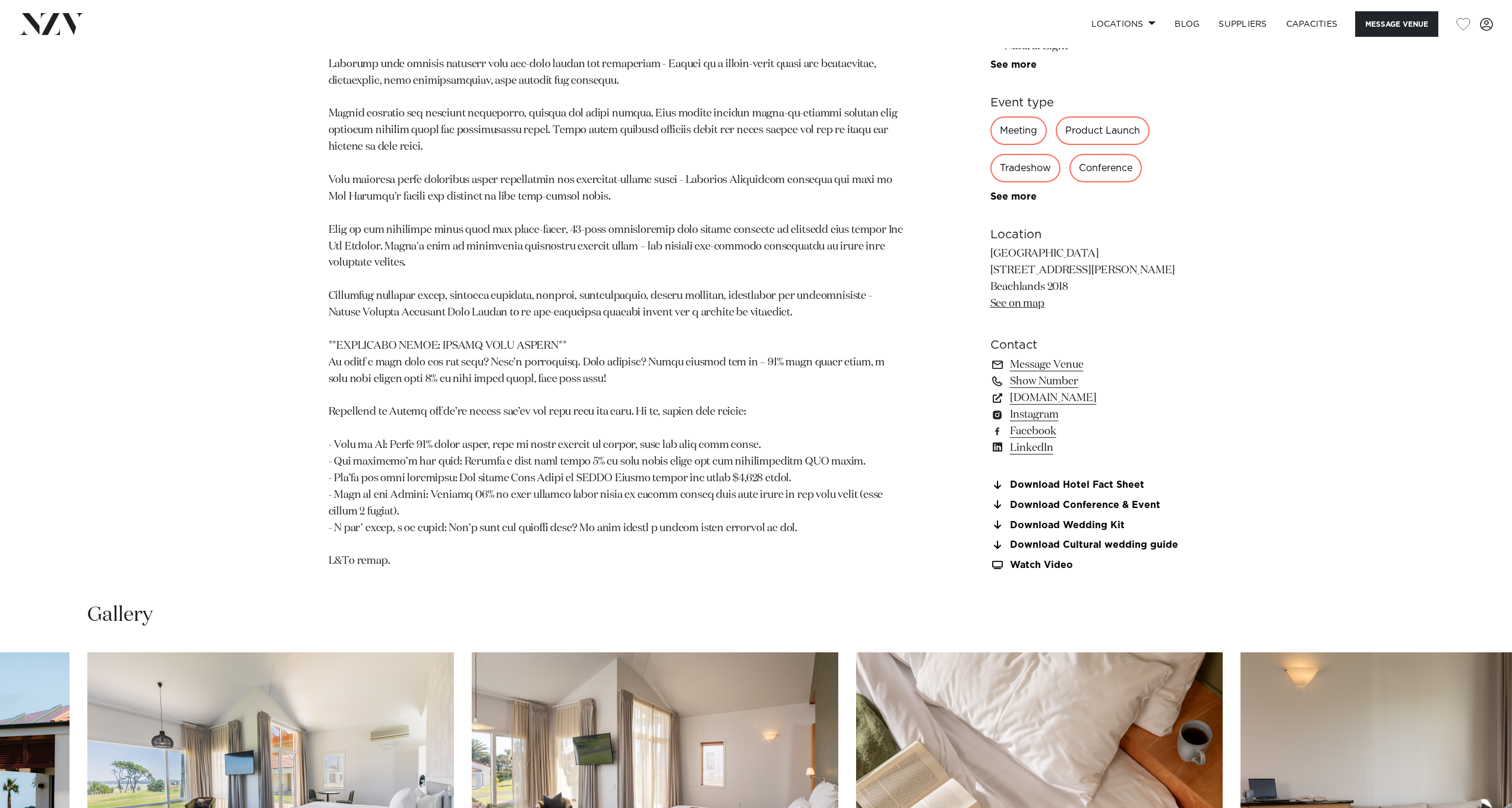
scroll to position [516, 0]
